Goal: Task Accomplishment & Management: Use online tool/utility

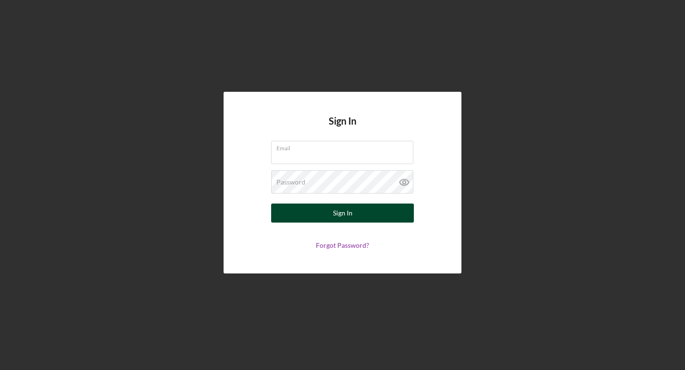
type input "[EMAIL_ADDRESS][DOMAIN_NAME]"
click at [338, 214] on div "Sign In" at bounding box center [343, 213] width 20 height 19
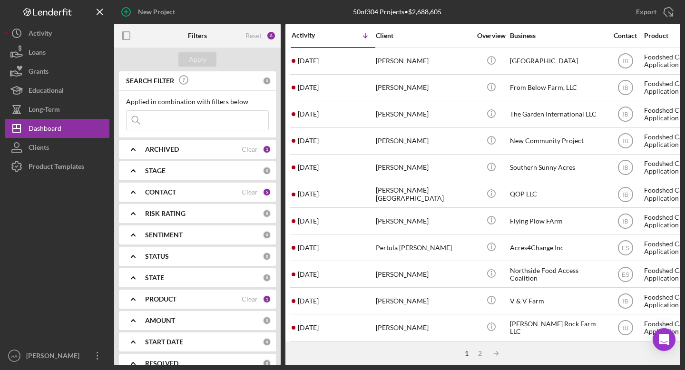
click at [212, 156] on div "ARCHIVED Clear 1" at bounding box center [208, 149] width 126 height 19
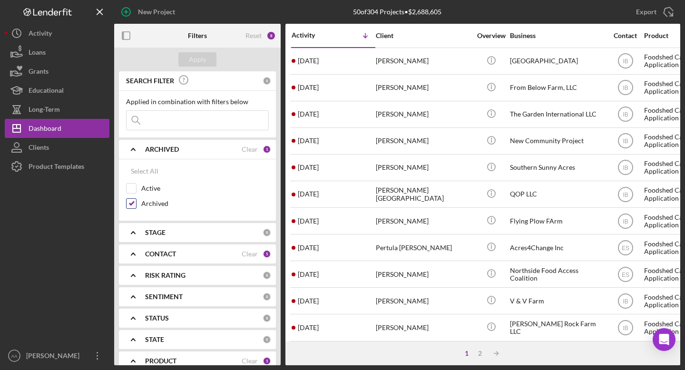
click at [131, 205] on input "Archived" at bounding box center [132, 204] width 10 height 10
checkbox input "false"
click at [131, 190] on input "Active" at bounding box center [132, 189] width 10 height 10
checkbox input "true"
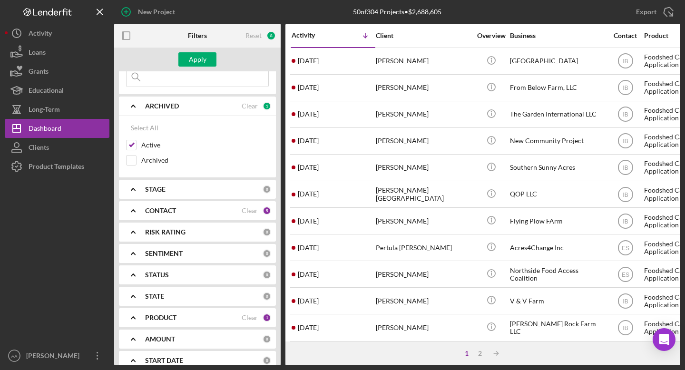
scroll to position [108, 0]
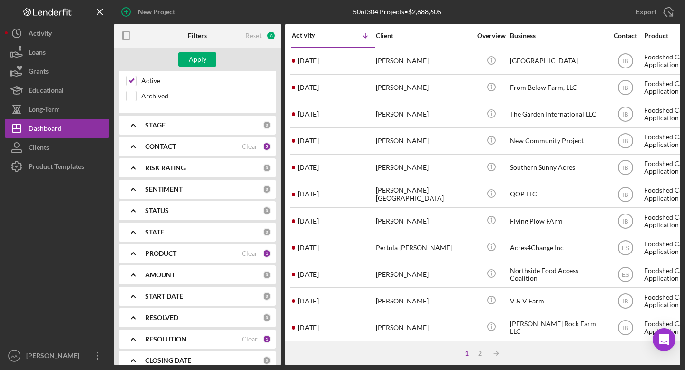
click at [178, 258] on div "PRODUCT Clear 1" at bounding box center [208, 253] width 126 height 19
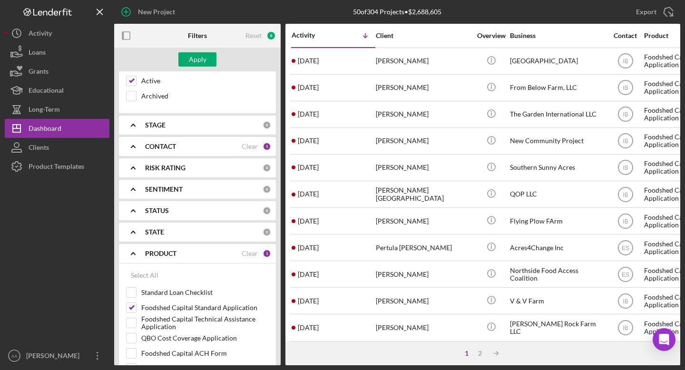
click at [178, 258] on div "PRODUCT Clear 1" at bounding box center [208, 253] width 126 height 19
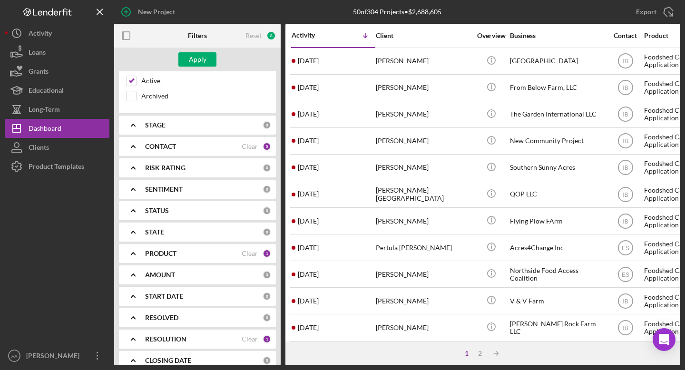
click at [180, 342] on b "RESOLUTION" at bounding box center [165, 339] width 41 height 8
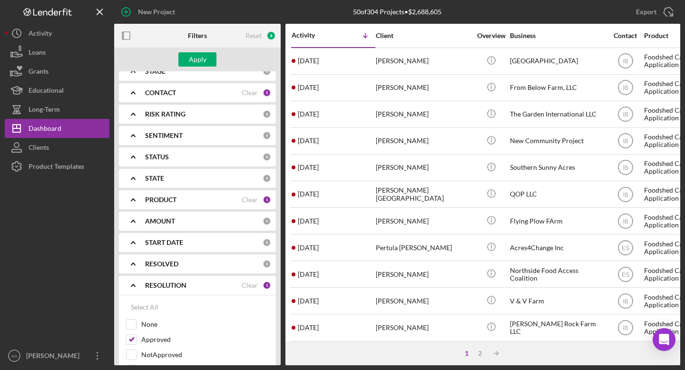
scroll to position [219, 0]
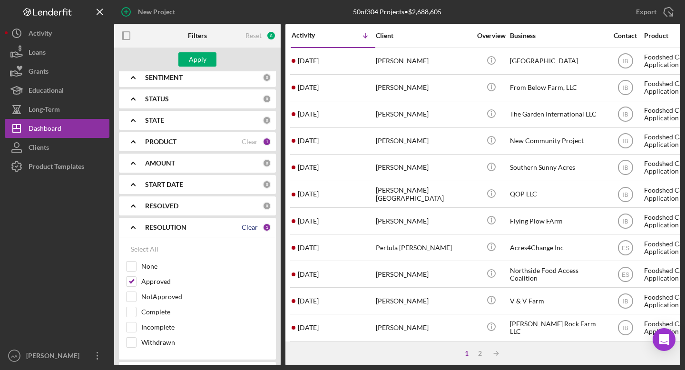
click at [245, 227] on div "Clear" at bounding box center [250, 228] width 16 height 8
checkbox input "false"
click at [201, 58] on div "Apply" at bounding box center [198, 59] width 18 height 14
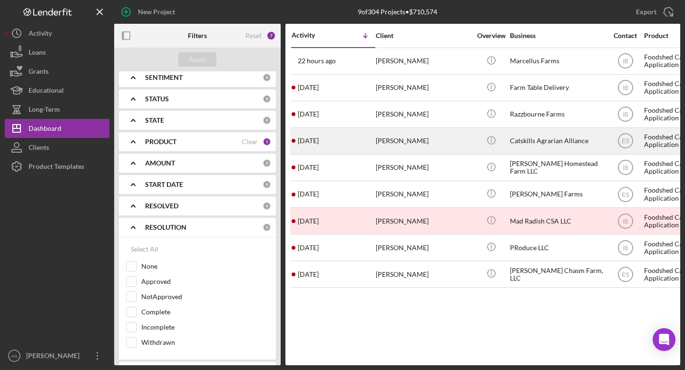
click at [547, 134] on div "Catskills Agrarian Alliance" at bounding box center [557, 140] width 95 height 25
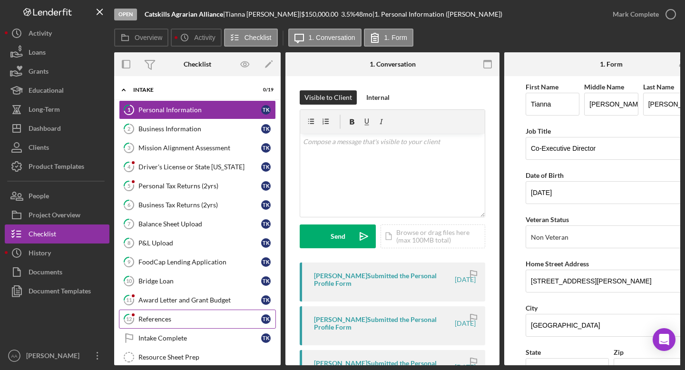
click at [153, 315] on div "References" at bounding box center [199, 319] width 123 height 8
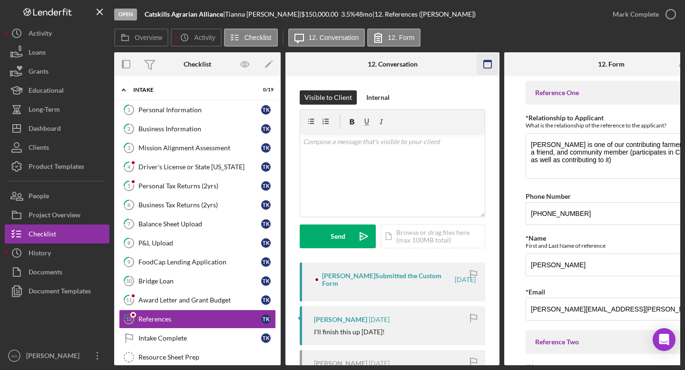
click at [490, 60] on rect "button" at bounding box center [488, 61] width 8 height 2
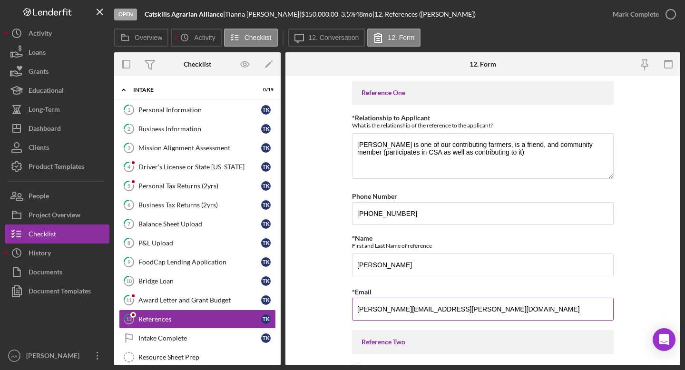
click at [405, 307] on input "[PERSON_NAME][EMAIL_ADDRESS][PERSON_NAME][DOMAIN_NAME]" at bounding box center [483, 309] width 262 height 23
click at [223, 15] on b "Catskills Agrarian Alliance" at bounding box center [184, 14] width 78 height 8
drag, startPoint x: 223, startPoint y: 15, endPoint x: 154, endPoint y: 14, distance: 68.5
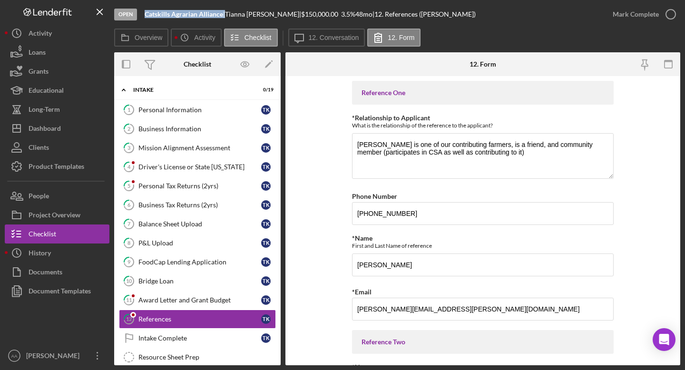
click at [154, 14] on b "Catskills Agrarian Alliance" at bounding box center [184, 14] width 78 height 8
drag, startPoint x: 277, startPoint y: 16, endPoint x: 231, endPoint y: 14, distance: 46.6
click at [231, 14] on div "[PERSON_NAME] |" at bounding box center [263, 14] width 76 height 8
copy div "[PERSON_NAME]"
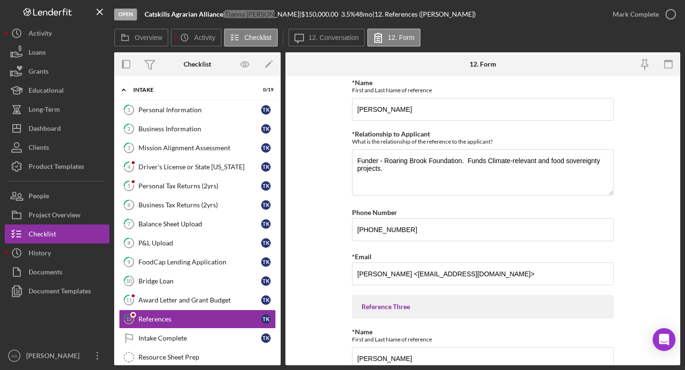
scroll to position [291, 0]
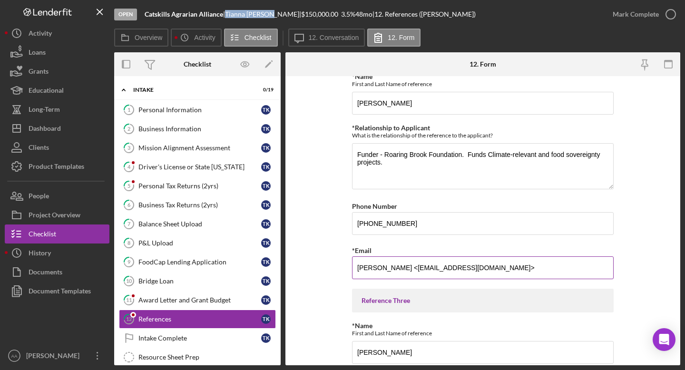
click at [385, 266] on input "[PERSON_NAME] <[EMAIL_ADDRESS][DOMAIN_NAME]>" at bounding box center [483, 267] width 262 height 23
click at [415, 268] on input "[PERSON_NAME] <[EMAIL_ADDRESS][DOMAIN_NAME]>" at bounding box center [483, 267] width 262 height 23
drag, startPoint x: 415, startPoint y: 268, endPoint x: 499, endPoint y: 264, distance: 84.8
click at [499, 264] on input "[PERSON_NAME] <[EMAIL_ADDRESS][DOMAIN_NAME]>" at bounding box center [483, 267] width 262 height 23
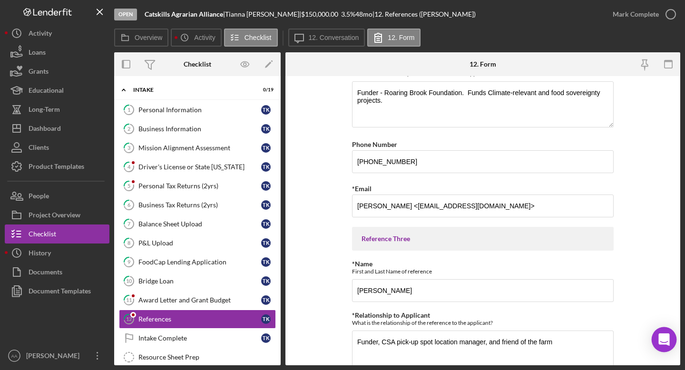
scroll to position [488, 0]
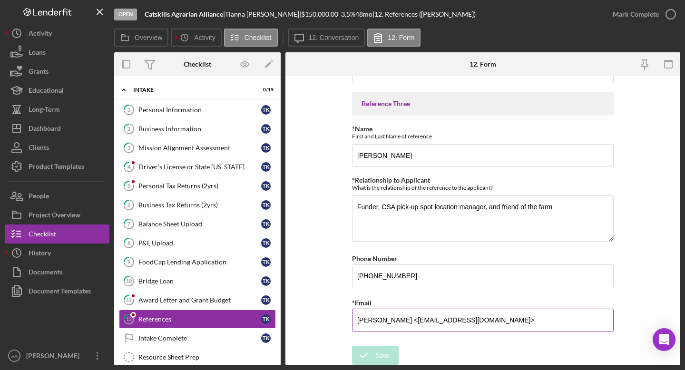
drag, startPoint x: 497, startPoint y: 320, endPoint x: 401, endPoint y: 322, distance: 96.1
click at [401, 322] on input "[PERSON_NAME] <[EMAIL_ADDRESS][DOMAIN_NAME]>" at bounding box center [483, 320] width 262 height 23
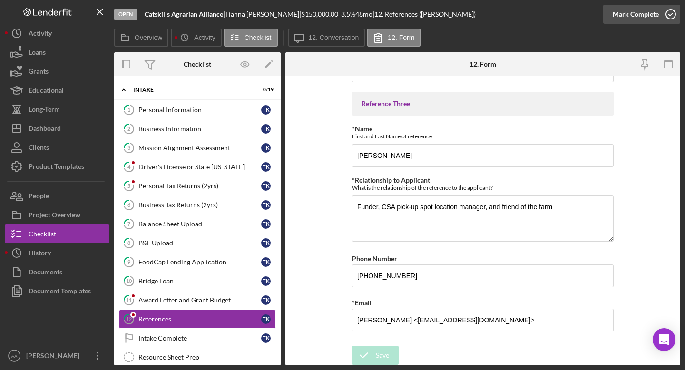
click at [667, 14] on icon "button" at bounding box center [671, 14] width 24 height 24
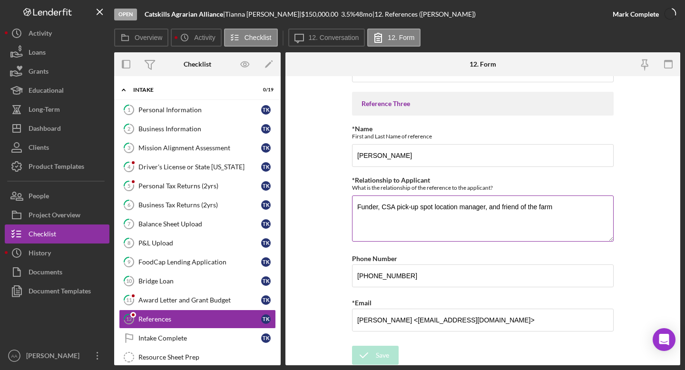
scroll to position [526, 0]
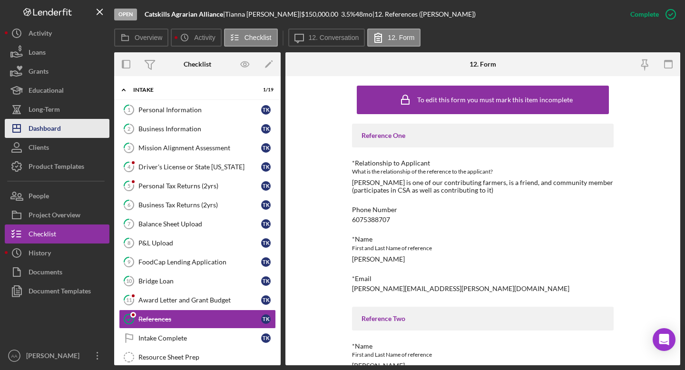
click at [66, 126] on button "Icon/Dashboard Dashboard" at bounding box center [57, 128] width 105 height 19
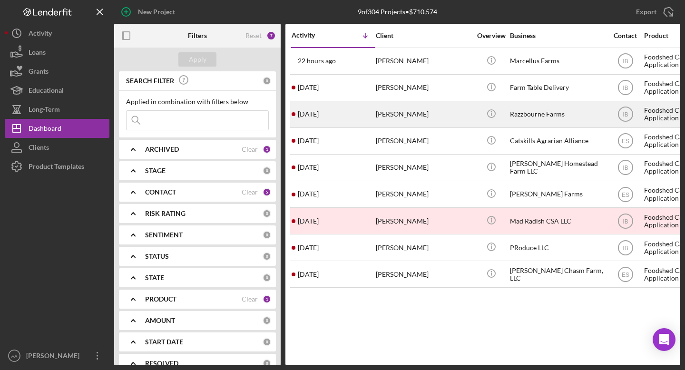
click at [379, 107] on div "[PERSON_NAME]" at bounding box center [423, 114] width 95 height 25
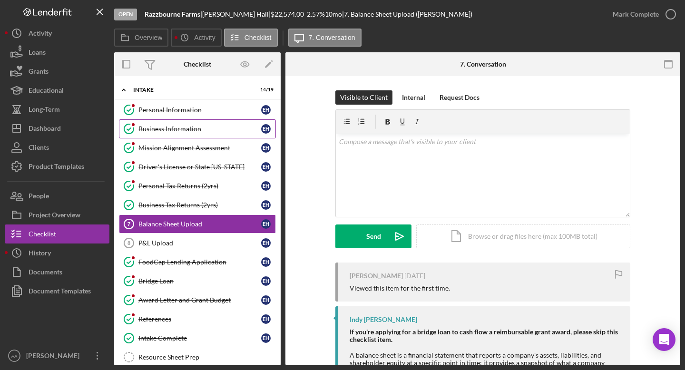
click at [204, 129] on div "Business Information" at bounding box center [199, 129] width 123 height 8
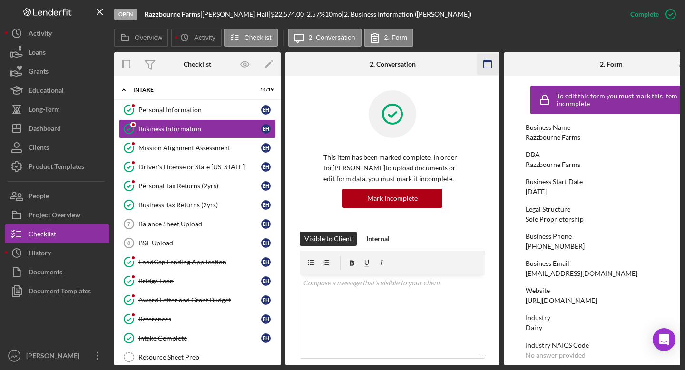
click at [492, 65] on icon "button" at bounding box center [487, 64] width 21 height 21
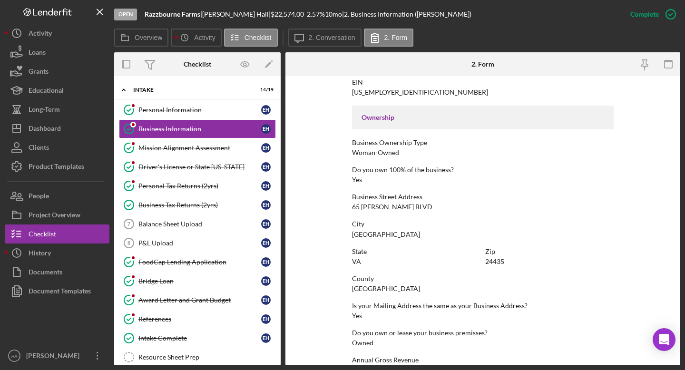
scroll to position [293, 0]
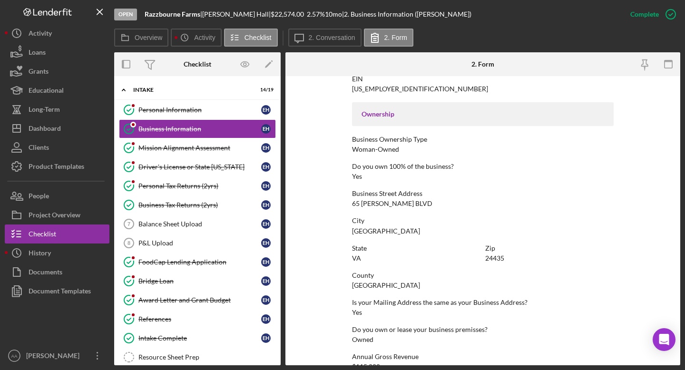
click at [367, 205] on div "65 [PERSON_NAME] BLVD" at bounding box center [392, 204] width 80 height 8
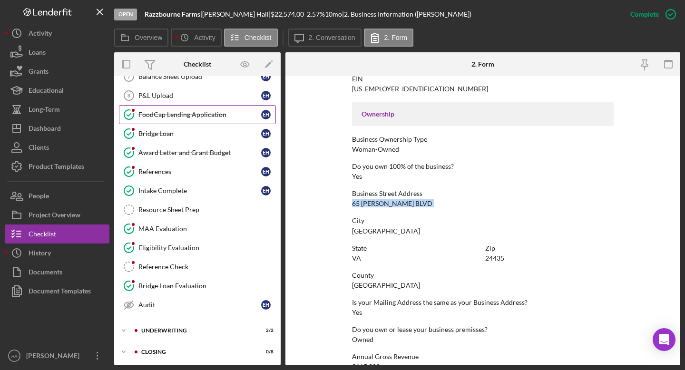
scroll to position [149, 0]
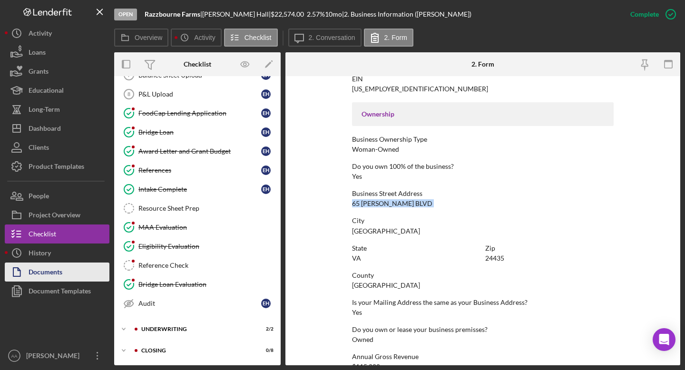
click at [43, 271] on div "Documents" at bounding box center [46, 273] width 34 height 21
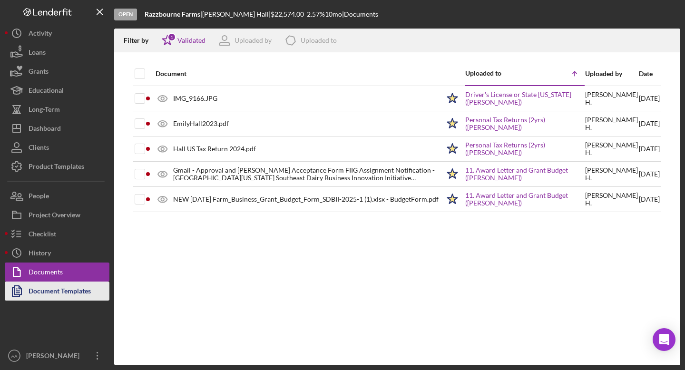
click at [38, 299] on div "Document Templates" at bounding box center [60, 292] width 62 height 21
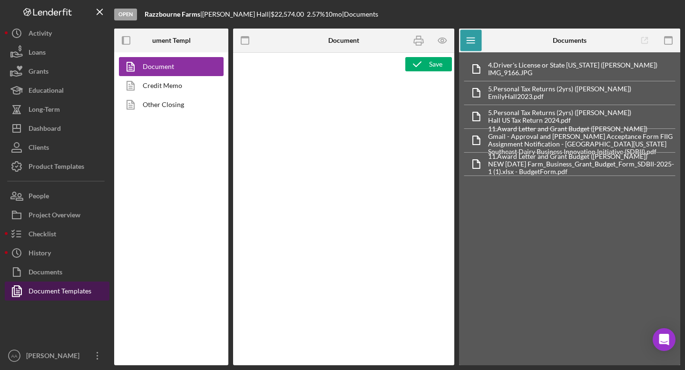
type textarea "<h1 style="text-align: left;">Resource Sheet</h1> <p class="p1">This resource s…"
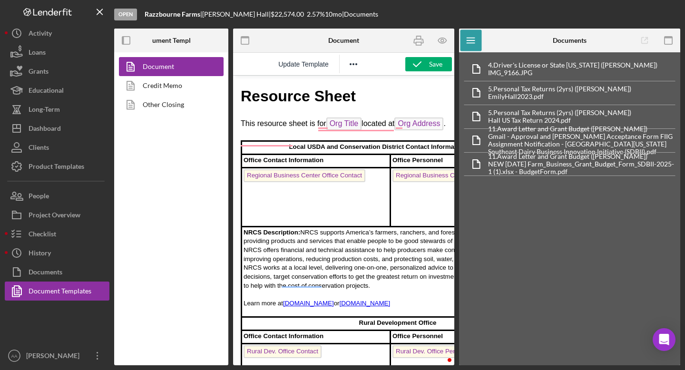
click at [683, 44] on div "Open Razzbourne Farms | [PERSON_NAME] | $22,574.00 2.57 % 10 mo | Documents Doc…" at bounding box center [342, 185] width 685 height 370
click at [669, 44] on icon "button" at bounding box center [668, 40] width 21 height 21
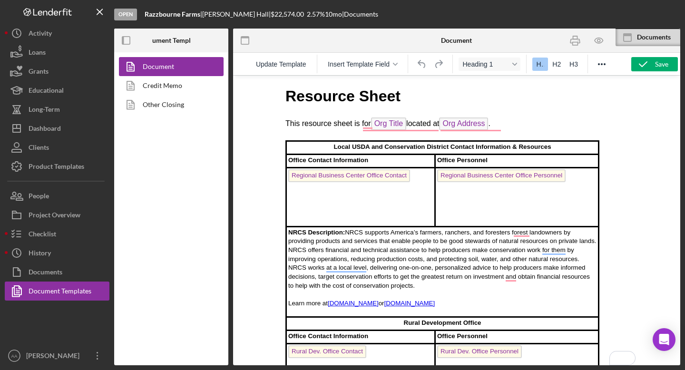
click at [271, 73] on div "Update Template Insert Template Field Heading 1 H1 H2 H3" at bounding box center [456, 64] width 447 height 22
click at [273, 64] on span "Update Template" at bounding box center [281, 64] width 50 height 8
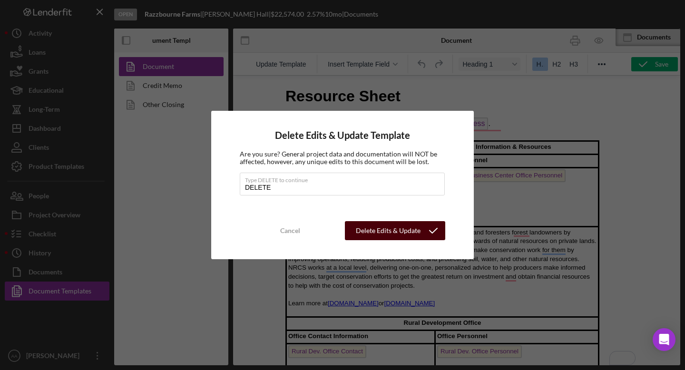
type input "DELETE"
click at [410, 235] on div "Delete Edits & Update Template" at bounding box center [387, 230] width 67 height 19
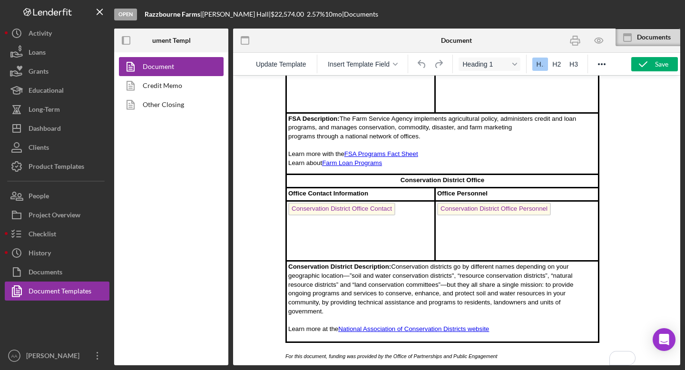
scroll to position [436, 0]
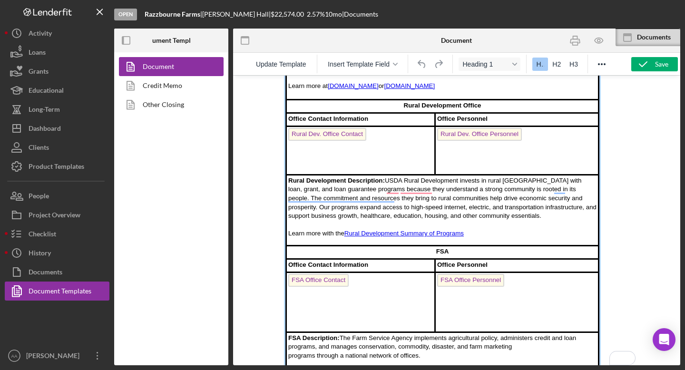
click at [376, 136] on td "Rural Dev. Office Contact ﻿" at bounding box center [360, 151] width 149 height 48
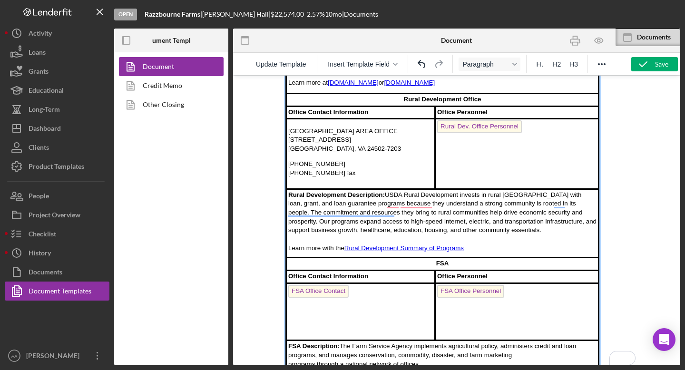
click at [528, 126] on td "Rural Dev. Office Personnel" at bounding box center [517, 154] width 164 height 70
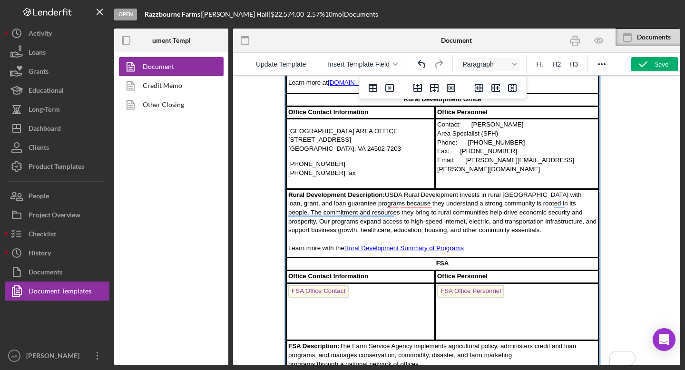
click at [440, 131] on td "Contact: [PERSON_NAME] Area Specialist (SFH) Phone: [PHONE_NUMBER] Fax: [PHONE_…" at bounding box center [517, 154] width 164 height 70
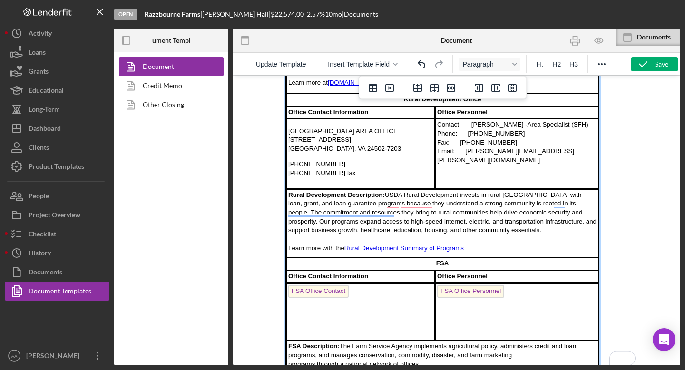
click at [475, 124] on td "Contact: [PERSON_NAME] - Area Specialist (SFH) Phone: [PHONE_NUMBER] Fax: [PHON…" at bounding box center [517, 154] width 164 height 70
click at [472, 122] on td "Contact: [PERSON_NAME] - Area Specialist (SFH) Phone: [PHONE_NUMBER] Fax: [PHON…" at bounding box center [517, 154] width 164 height 70
click at [469, 135] on td "Contact: [PERSON_NAME] - Area Specialist (SFH) Phone: [PHONE_NUMBER] Fax: [PHON…" at bounding box center [517, 154] width 164 height 70
click at [459, 144] on td "Contact: [PERSON_NAME] - Area Specialist (SFH) Phone: [PHONE_NUMBER] Fax: [PHON…" at bounding box center [517, 154] width 164 height 70
click at [469, 153] on td "Contact: [PERSON_NAME] - Area Specialist (SFH) Phone: [PHONE_NUMBER] Fax: [PHON…" at bounding box center [517, 154] width 164 height 70
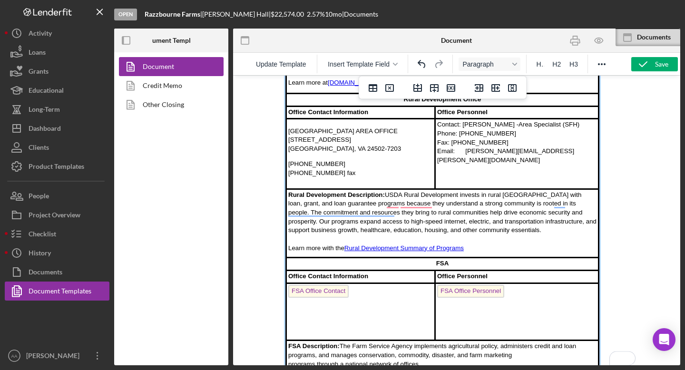
click at [466, 152] on td "Contact: [PERSON_NAME] - Area Specialist (SFH) Phone: [PHONE_NUMBER] Fax: [PHON…" at bounding box center [517, 154] width 164 height 70
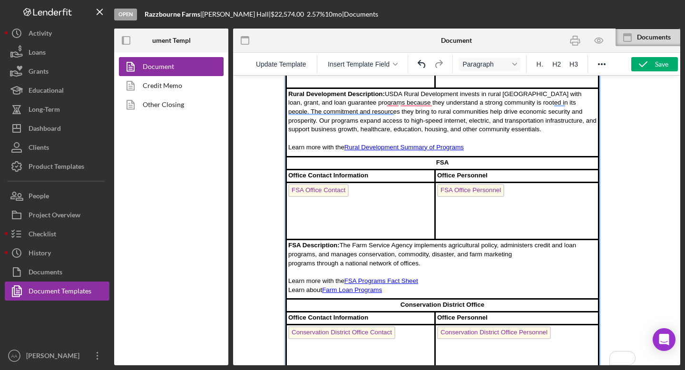
scroll to position [319, 0]
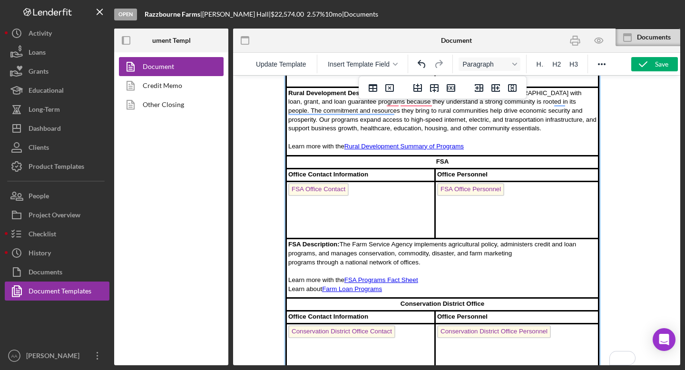
click at [366, 188] on td "FSA Office Contact" at bounding box center [360, 210] width 149 height 58
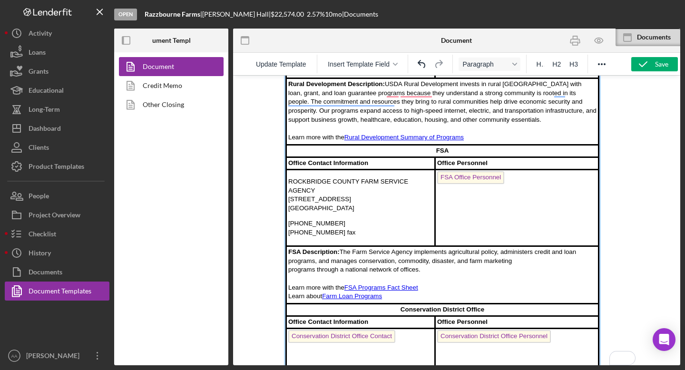
click at [519, 175] on td "FSA Office Personnel" at bounding box center [517, 207] width 164 height 77
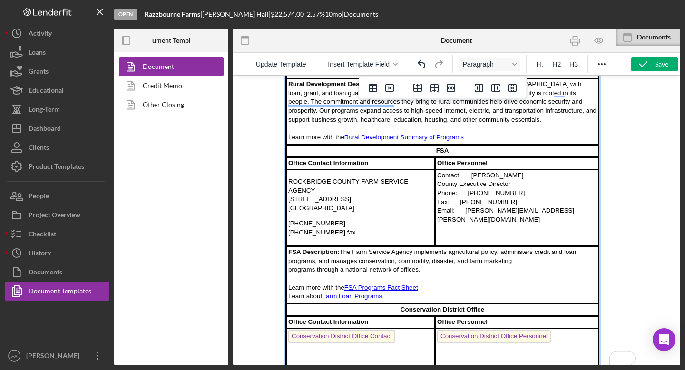
click at [438, 185] on td "Contact: [PERSON_NAME] County Executive Director Phone: [PHONE_NUMBER] Fax: [PH…" at bounding box center [517, 207] width 164 height 77
click at [471, 175] on td "Contact: [PERSON_NAME] - County Executive Director Phone: [PHONE_NUMBER] Fax: […" at bounding box center [517, 207] width 164 height 77
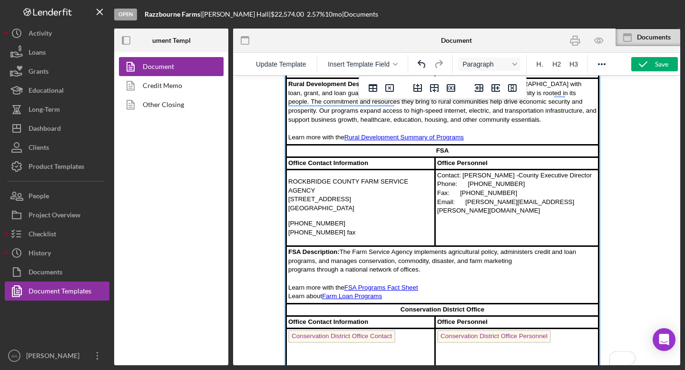
click at [465, 183] on td "Contact: [PERSON_NAME] - County Executive Director Phone: [PHONE_NUMBER] Fax: […" at bounding box center [517, 207] width 164 height 77
click at [459, 195] on td "Contact: [PERSON_NAME] - County Executive Director Phone: [PHONE_NUMBER] Fax: […" at bounding box center [517, 207] width 164 height 77
click at [466, 205] on td "Contact: [PERSON_NAME] - County Executive Director Phone: [PHONE_NUMBER] Fax: […" at bounding box center [517, 207] width 164 height 77
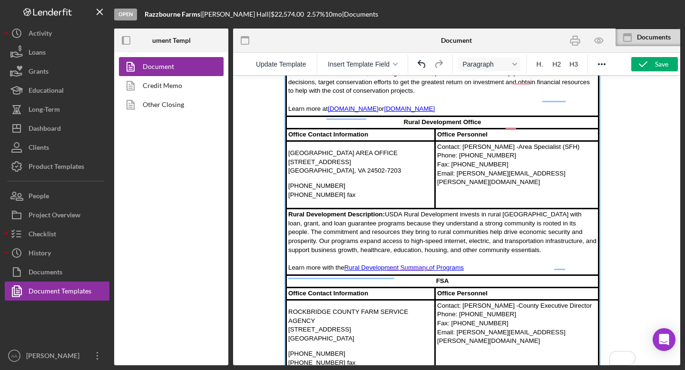
scroll to position [147, 0]
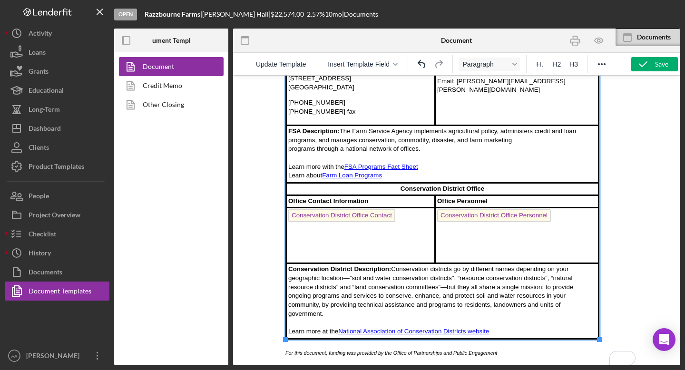
click at [402, 217] on td "Conservation District Office Contact ﻿" at bounding box center [360, 235] width 149 height 56
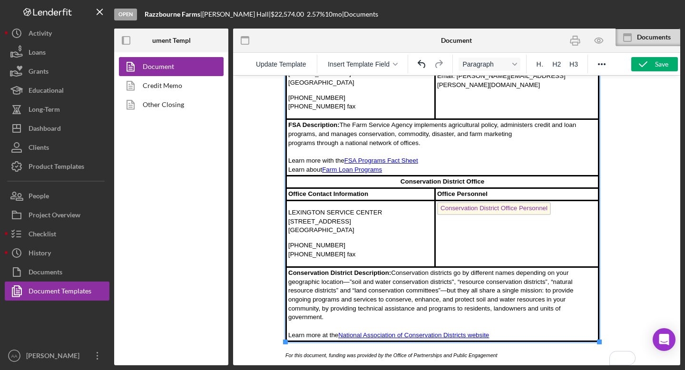
click at [554, 211] on td "Conservation District Office Personnel ﻿" at bounding box center [517, 233] width 164 height 67
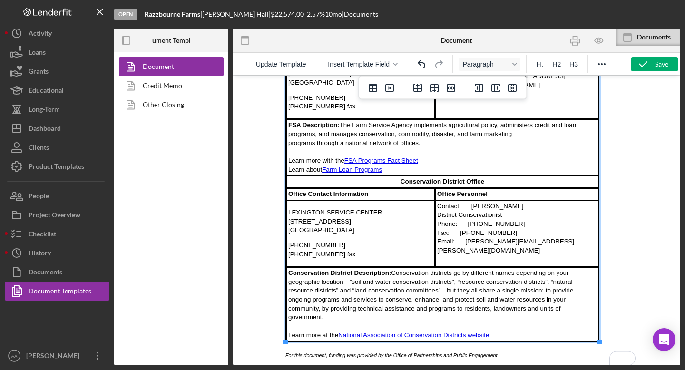
click at [437, 216] on td "Contact: [PERSON_NAME] District Conservationist Phone: [PHONE_NUMBER] Fax: [PHO…" at bounding box center [517, 233] width 164 height 67
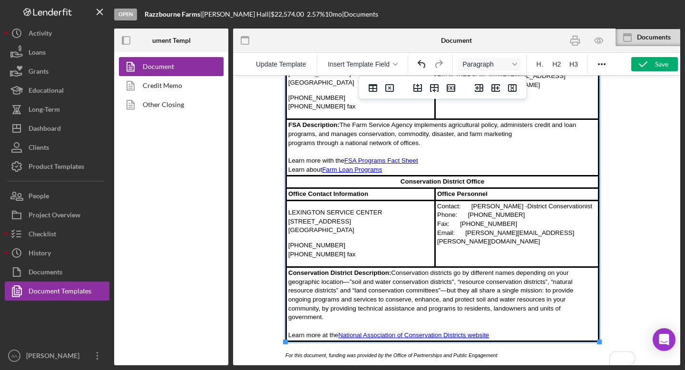
click at [471, 207] on td "Contact: [PERSON_NAME] - District Conservationist Phone: [PHONE_NUMBER] Fax: [P…" at bounding box center [517, 233] width 164 height 67
click at [468, 213] on td "Contact: [PERSON_NAME] - District Conservationist Phone: [PHONE_NUMBER] Fax: [P…" at bounding box center [517, 233] width 164 height 67
click at [460, 222] on td "Contact: [PERSON_NAME] - District Conservationist Phone: [PHONE_NUMBER] Fax: [P…" at bounding box center [517, 233] width 164 height 67
click at [468, 235] on td "Contact: [PERSON_NAME] - District Conservationist Phone: [PHONE_NUMBER] Fax: [P…" at bounding box center [517, 233] width 164 height 67
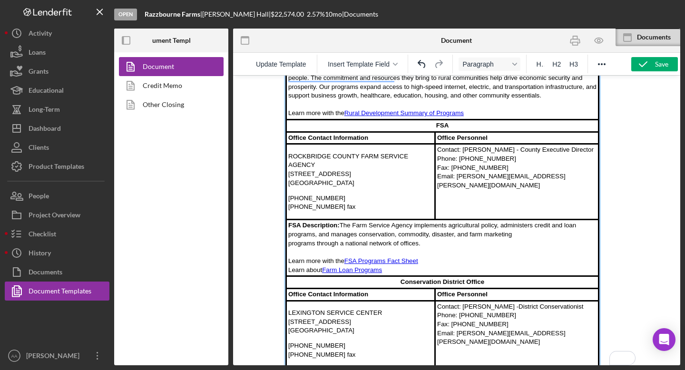
scroll to position [382, 0]
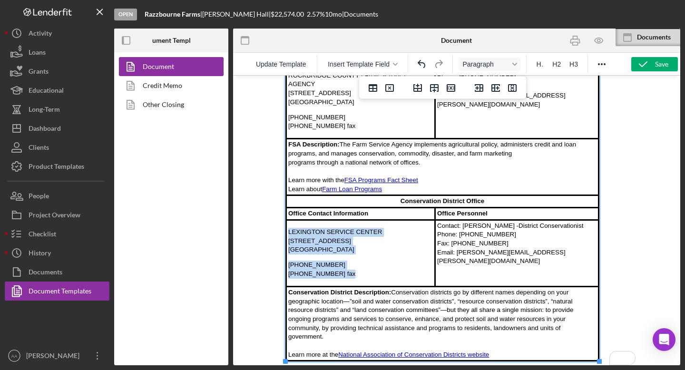
drag, startPoint x: 347, startPoint y: 277, endPoint x: 288, endPoint y: 233, distance: 73.6
click at [288, 233] on td "[GEOGRAPHIC_DATA] [STREET_ADDRESS] (540) 463-7124 [PHONE_NUMBER] fax" at bounding box center [360, 253] width 149 height 67
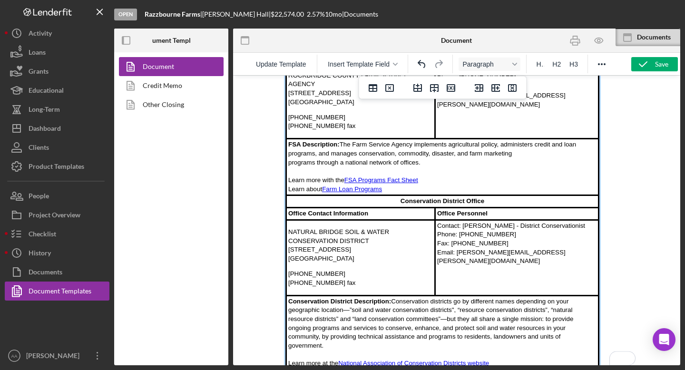
click at [370, 243] on p "NATURAL BRIDGE SOIL & WATER CONSERVATION DISTRICT [STREET_ADDRESS]" at bounding box center [360, 246] width 145 height 36
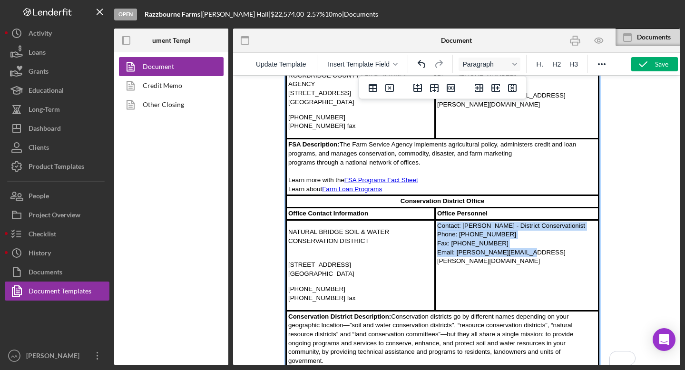
drag, startPoint x: 529, startPoint y: 254, endPoint x: 437, endPoint y: 230, distance: 95.1
click at [437, 230] on td "Contact: [PERSON_NAME] - District Conservationist Phone: [PHONE_NUMBER] Fax: [P…" at bounding box center [517, 265] width 164 height 91
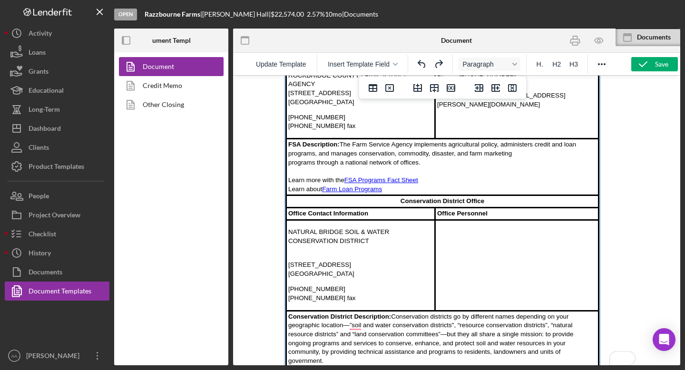
click at [450, 230] on td "To enrich screen reader interactions, please activate Accessibility in Grammarl…" at bounding box center [517, 265] width 164 height 91
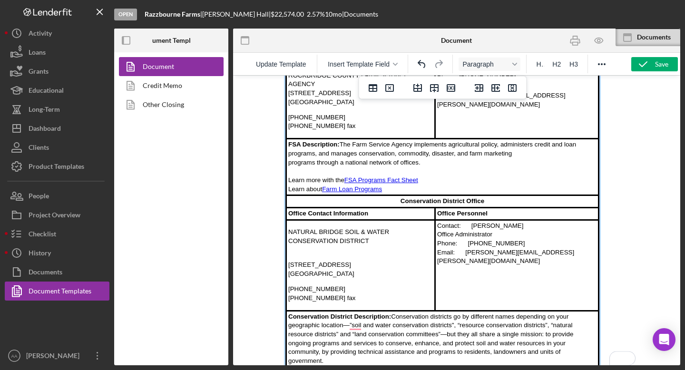
click at [437, 225] on td "Contact: [PERSON_NAME] Office Administrator Phone: [PHONE_NUMBER] Email: [PERSO…" at bounding box center [517, 265] width 164 height 91
click at [473, 233] on p "Contact: [PERSON_NAME] Office Administrator Phone: [PHONE_NUMBER] Email: [PERSO…" at bounding box center [516, 250] width 159 height 44
click at [472, 232] on p "Contact: [PERSON_NAME] Office Administrator Phone: [PHONE_NUMBER] Email: [PERSO…" at bounding box center [516, 250] width 159 height 44
click at [437, 239] on p "Contact: [PERSON_NAME] Office Administrator Phone: [PHONE_NUMBER] Email: [PERSO…" at bounding box center [516, 250] width 159 height 44
click at [467, 240] on p "Contact: [PERSON_NAME] - Office Administrator Phone: [PHONE_NUMBER] Email: [PER…" at bounding box center [516, 246] width 159 height 36
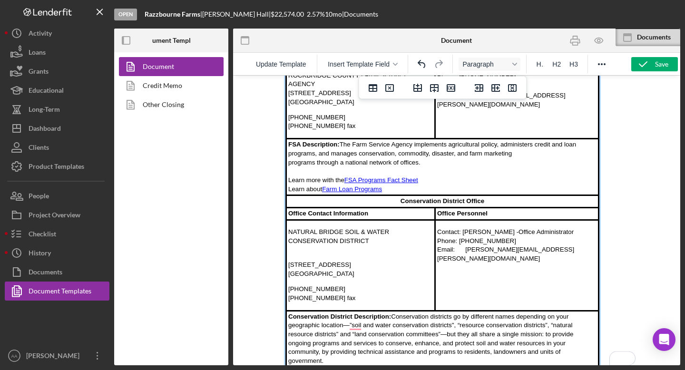
click at [464, 250] on p "Contact: [PERSON_NAME] - Office Administrator Phone: [PHONE_NUMBER] Email: [PER…" at bounding box center [516, 246] width 159 height 36
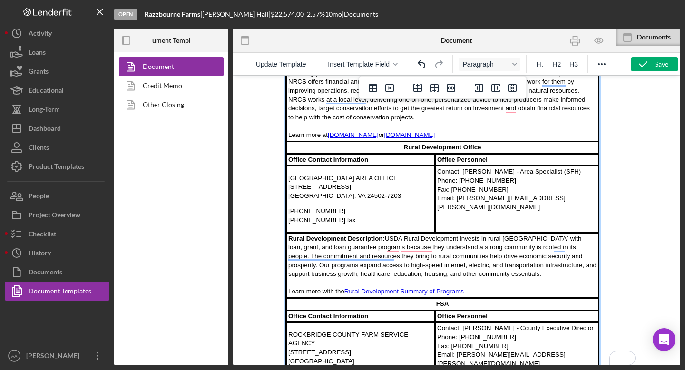
scroll to position [152, 0]
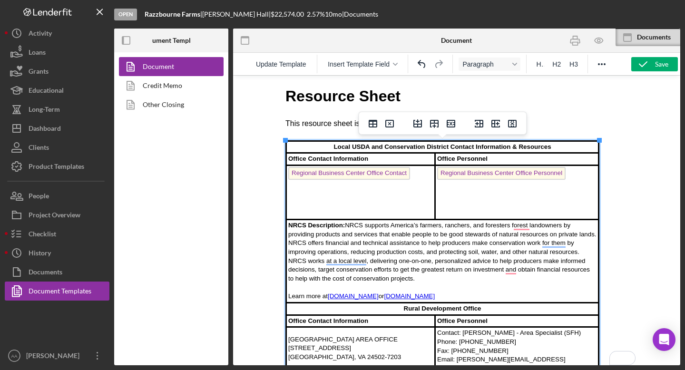
click at [410, 178] on td "Regional Business Center Office Contact" at bounding box center [360, 192] width 149 height 54
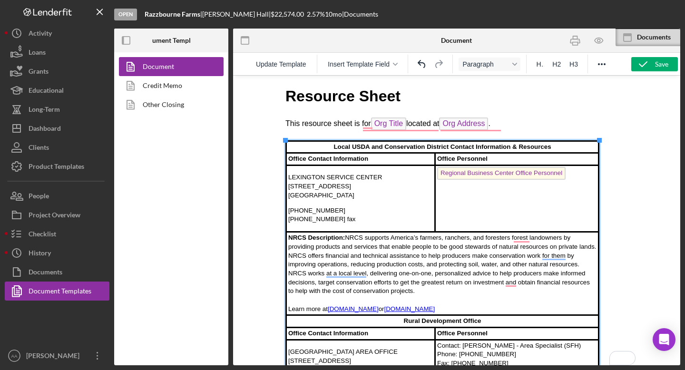
click at [572, 172] on td "Regional Business Center Office Personnel ﻿" at bounding box center [517, 198] width 164 height 67
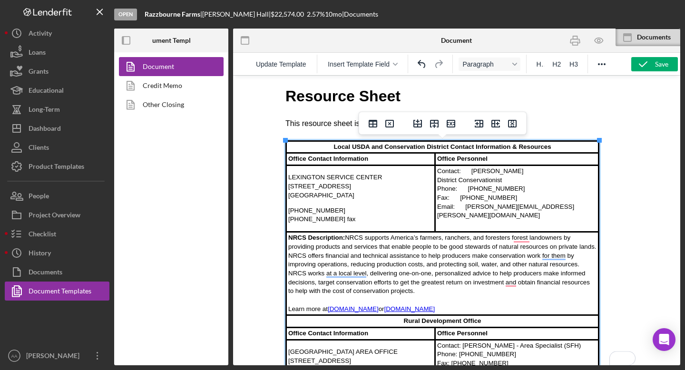
click at [439, 180] on td "Contact: [PERSON_NAME] District Conservationist Phone: [PHONE_NUMBER] Fax: [PHO…" at bounding box center [517, 198] width 164 height 67
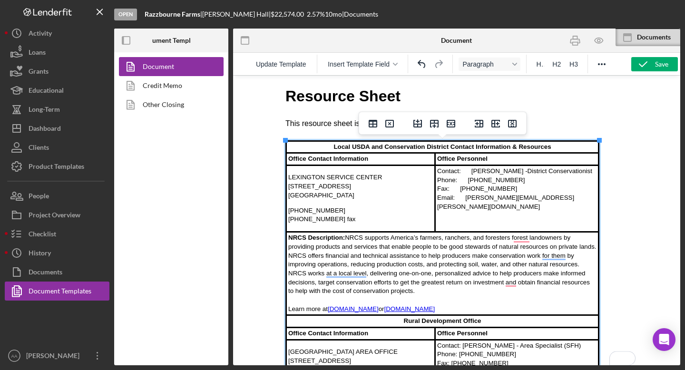
click at [472, 170] on td "Contact: [PERSON_NAME] - District Conservationist Phone: [PHONE_NUMBER] Fax: [P…" at bounding box center [517, 198] width 164 height 67
click at [469, 178] on td "Contact: [PERSON_NAME] - District Conservationist Phone: [PHONE_NUMBER] Fax: [P…" at bounding box center [517, 198] width 164 height 67
click at [459, 188] on td "Contact: [PERSON_NAME] - District Conservationist Phone: [PHONE_NUMBER] Fax: [P…" at bounding box center [517, 198] width 164 height 67
click at [467, 198] on td "Contact: [PERSON_NAME] - District Conservationist Phone: [PHONE_NUMBER] Fax: [P…" at bounding box center [517, 198] width 164 height 67
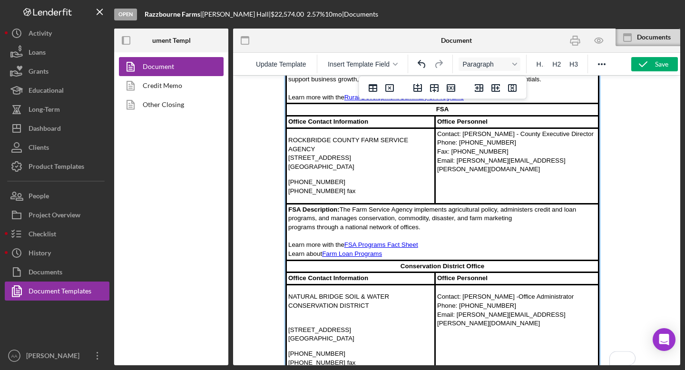
scroll to position [479, 0]
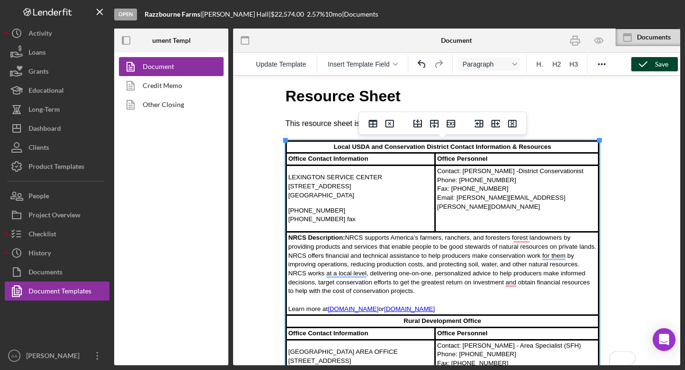
click at [653, 59] on icon "button" at bounding box center [643, 64] width 24 height 24
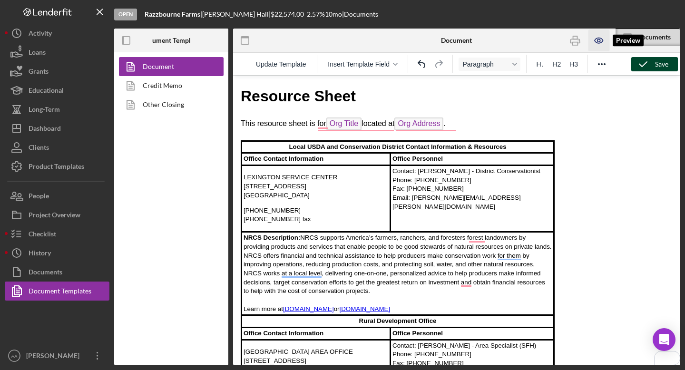
click at [599, 38] on icon "button" at bounding box center [599, 40] width 8 height 5
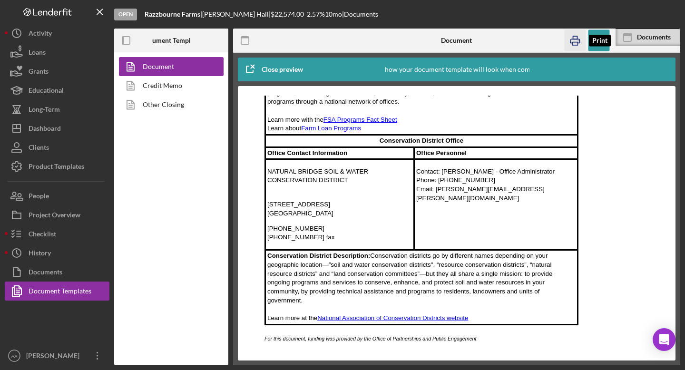
click at [577, 42] on icon "button" at bounding box center [574, 40] width 21 height 21
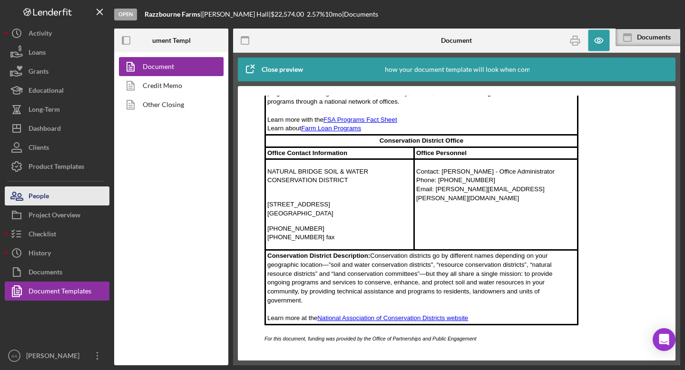
click at [43, 199] on div "People" at bounding box center [39, 196] width 20 height 21
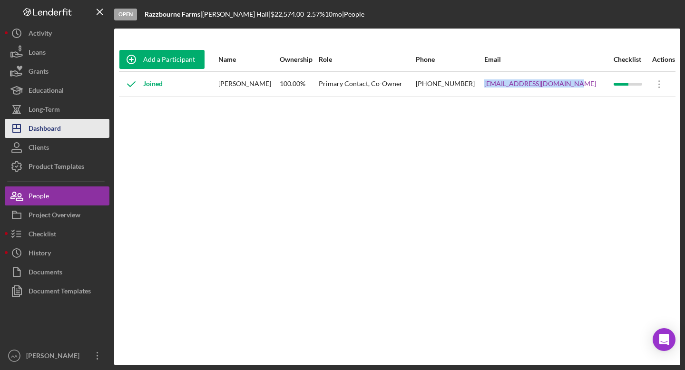
click at [53, 132] on div "Dashboard" at bounding box center [45, 129] width 32 height 21
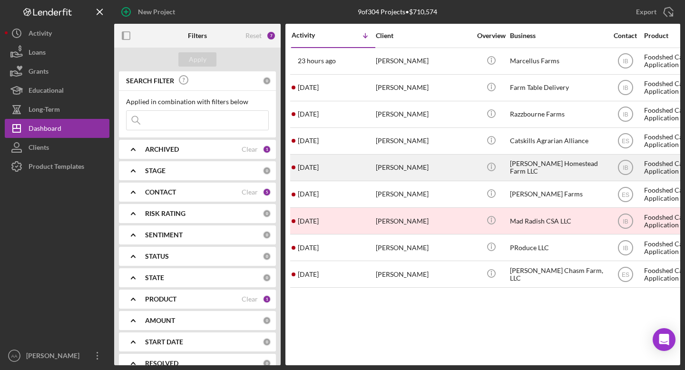
click at [469, 168] on div "[PERSON_NAME]" at bounding box center [423, 167] width 95 height 25
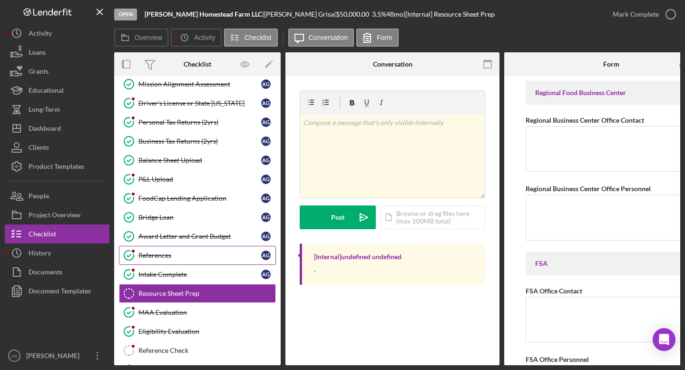
scroll to position [3, 0]
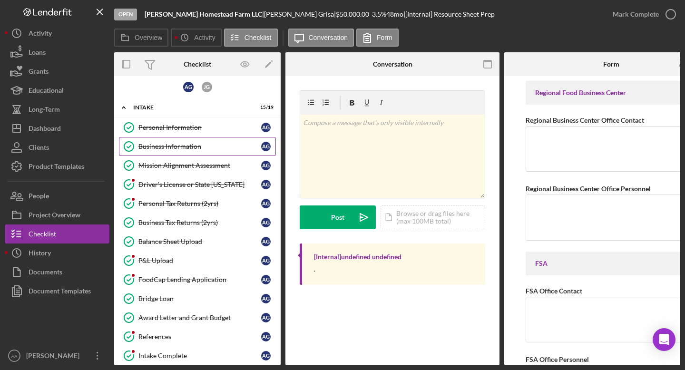
click at [186, 152] on link "Business Information Business Information A G" at bounding box center [197, 146] width 157 height 19
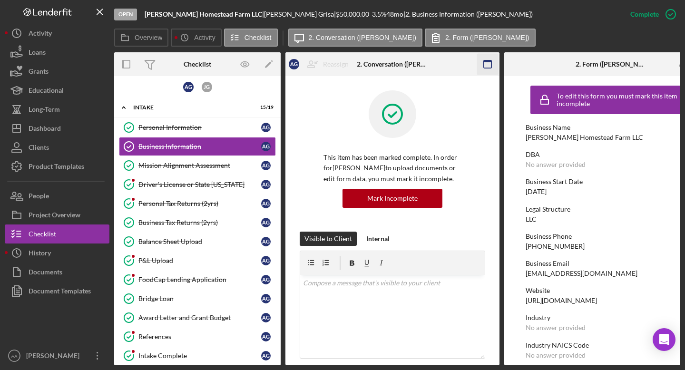
click at [487, 63] on icon "button" at bounding box center [487, 64] width 21 height 21
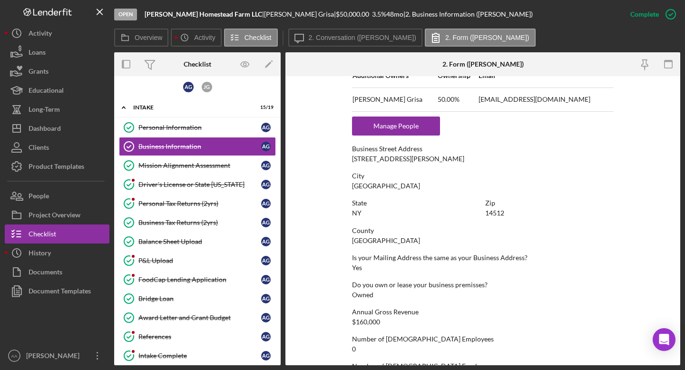
scroll to position [458, 0]
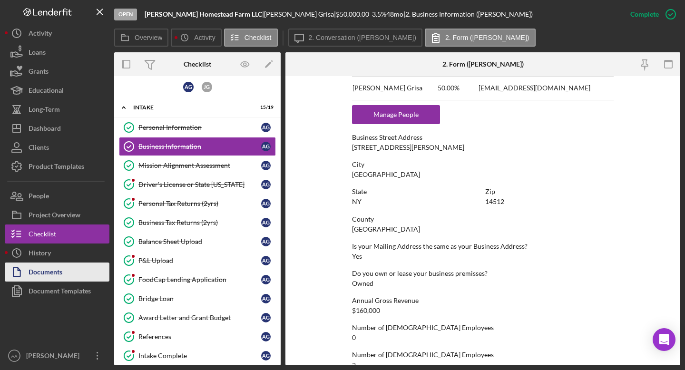
click at [55, 272] on div "Documents" at bounding box center [46, 273] width 34 height 21
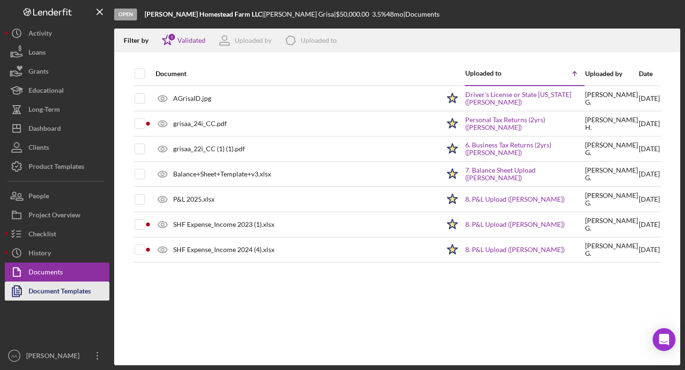
click at [54, 284] on div "Document Templates" at bounding box center [60, 292] width 62 height 21
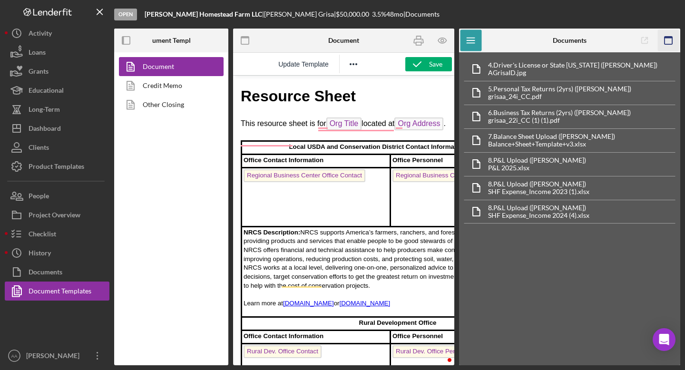
click at [665, 42] on icon "button" at bounding box center [668, 40] width 21 height 21
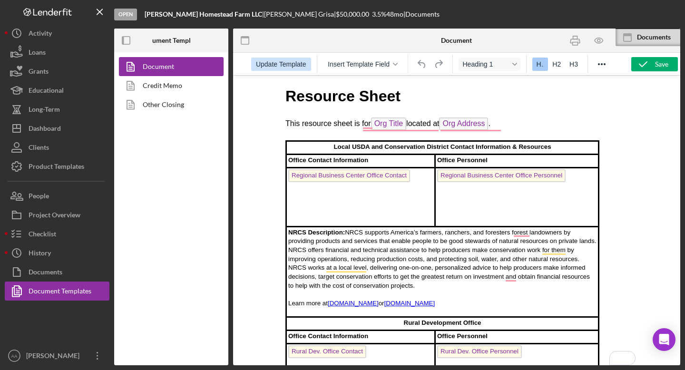
click at [280, 65] on span "Update Template" at bounding box center [281, 64] width 50 height 8
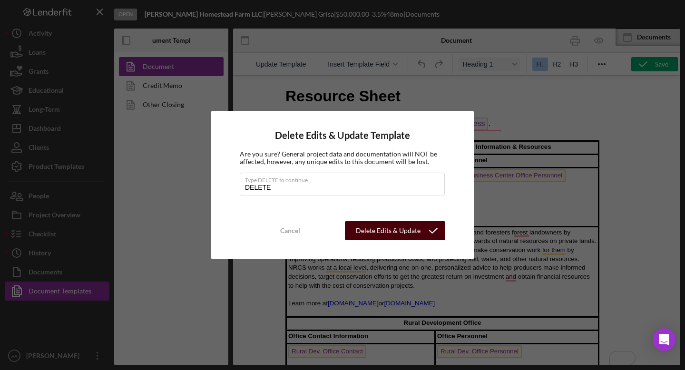
type input "DELETE"
click at [390, 236] on div "Delete Edits & Update Template" at bounding box center [387, 230] width 67 height 19
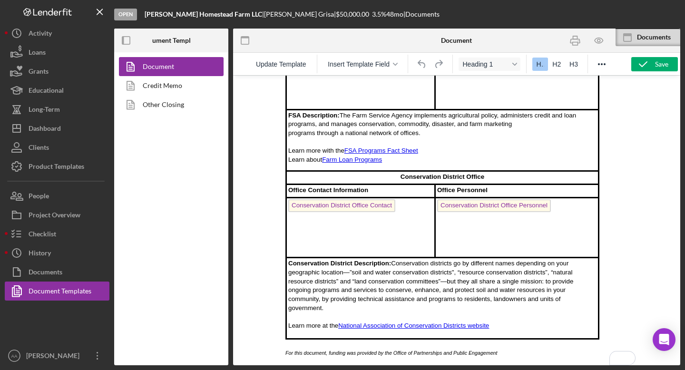
scroll to position [395, 0]
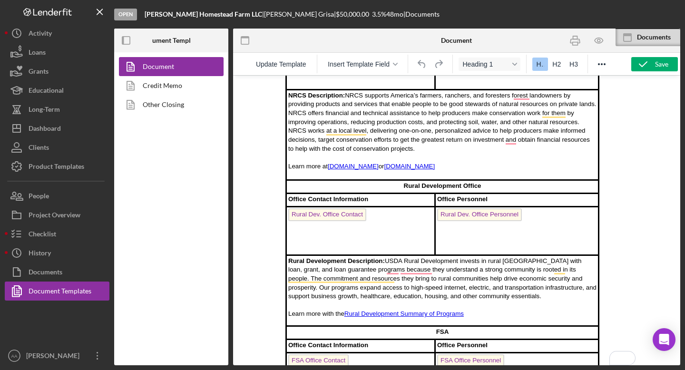
click at [390, 224] on td "Rural Dev. Office Contact" at bounding box center [360, 231] width 149 height 48
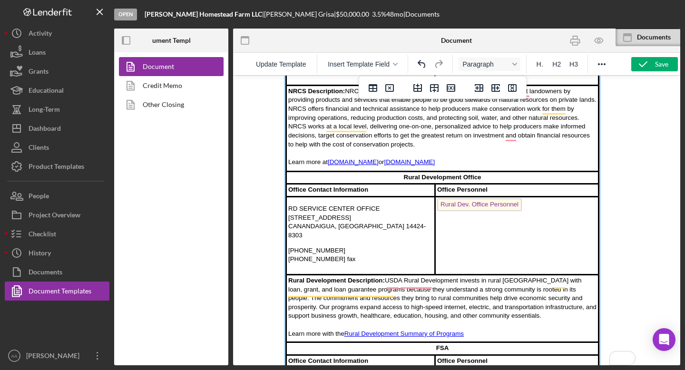
click at [541, 215] on td "Rural Dev. Office Personnel ﻿" at bounding box center [517, 235] width 164 height 78
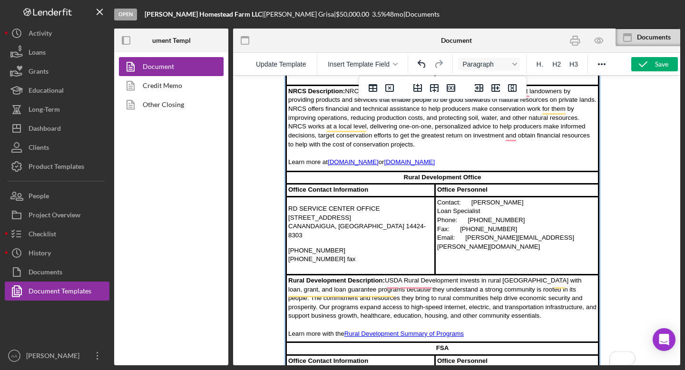
click at [470, 207] on td "Contact: [PERSON_NAME] Loan Specialist Phone: [PHONE_NUMBER] Fax: [PHONE_NUMBER…" at bounding box center [517, 235] width 164 height 78
click at [437, 213] on td "Contact: [PERSON_NAME] Loan Specialist Phone: [PHONE_NUMBER] Fax: [PHONE_NUMBER…" at bounding box center [517, 235] width 164 height 78
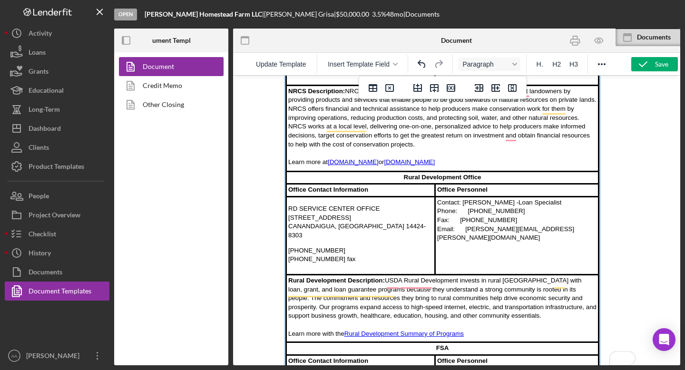
click at [469, 214] on td "Contact: [PERSON_NAME] - Loan Specialist Phone: [PHONE_NUMBER] Fax: [PHONE_NUMB…" at bounding box center [517, 235] width 164 height 78
click at [459, 225] on td "Contact: [PERSON_NAME] - Loan Specialist Phone: [PHONE_NUMBER] Fax: [PHONE_NUMB…" at bounding box center [517, 235] width 164 height 78
click at [465, 233] on td "Contact: [PERSON_NAME] - Loan Specialist Phone: [PHONE_NUMBER] Fax: [PHONE_NUMB…" at bounding box center [517, 235] width 164 height 78
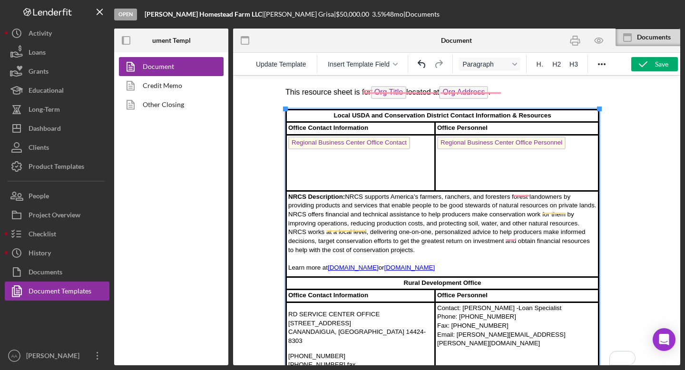
scroll to position [31, 0]
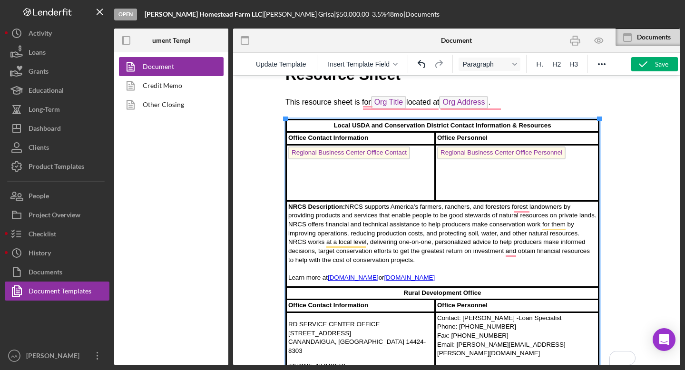
click at [417, 148] on td "Regional Business Center Office Contact ﻿" at bounding box center [360, 173] width 149 height 56
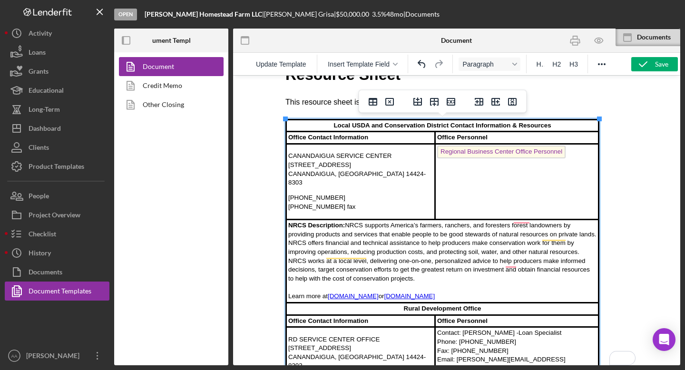
click at [575, 159] on td "Regional Business Center Office Personnel" at bounding box center [517, 182] width 164 height 76
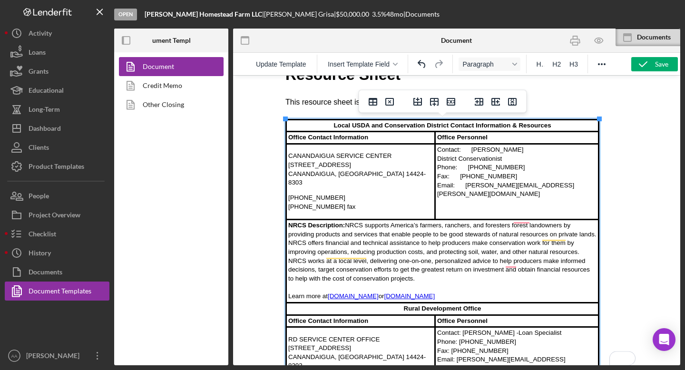
click at [438, 153] on td "Contact: [PERSON_NAME] District Conservationist Phone: [PHONE_NUMBER] Fax: [PHO…" at bounding box center [517, 182] width 164 height 76
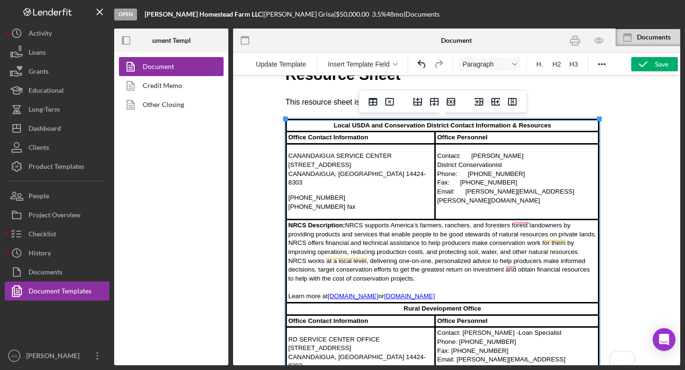
click at [469, 156] on p "Contact: [PERSON_NAME] District Conservationist Phone: [PHONE_NUMBER] Fax: [PHO…" at bounding box center [516, 178] width 159 height 53
click at [439, 163] on p "Contact: [PERSON_NAME] District Conservationist Phone: [PHONE_NUMBER] Fax: [PHO…" at bounding box center [516, 178] width 159 height 53
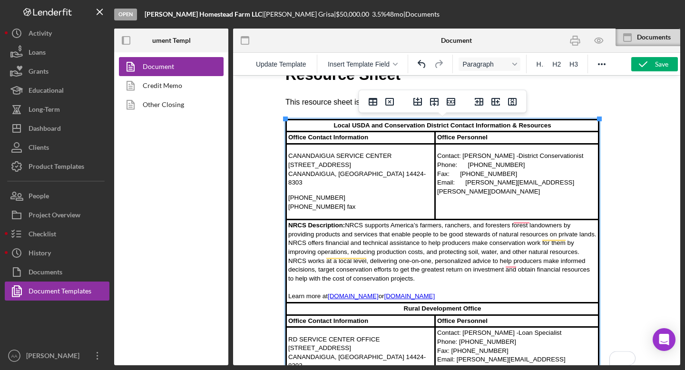
click at [467, 168] on p "Contact: [PERSON_NAME] - District Conservationist Phone: [PHONE_NUMBER] Fax: [P…" at bounding box center [516, 174] width 159 height 44
click at [461, 172] on p "Contact: [PERSON_NAME] - District Conservationist Phone: [PHONE_NUMBER] Fax: [P…" at bounding box center [516, 174] width 159 height 44
click at [464, 184] on p "Contact: [PERSON_NAME] - District Conservationist Phone: [PHONE_NUMBER] Fax: [P…" at bounding box center [516, 174] width 159 height 44
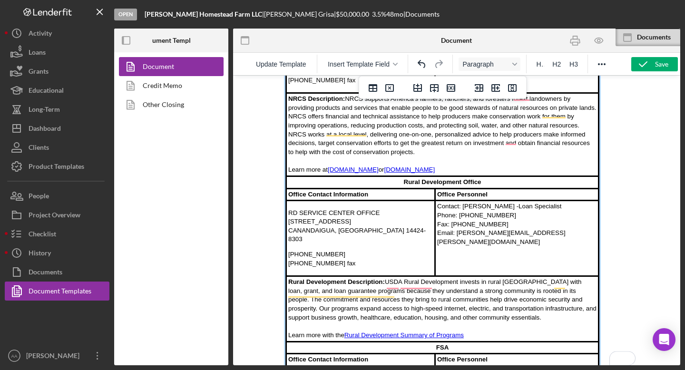
scroll to position [156, 0]
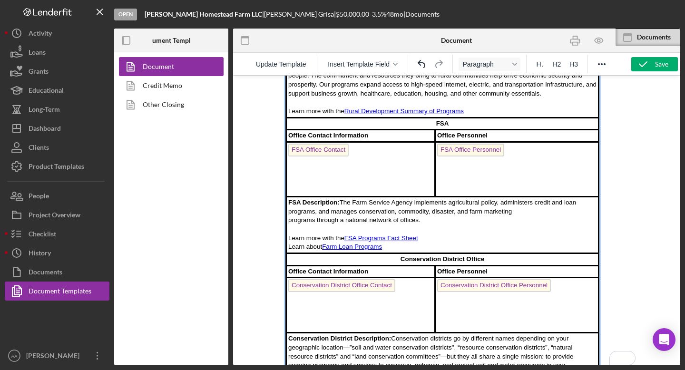
click at [357, 150] on td "FSA Office Contact" at bounding box center [360, 169] width 149 height 55
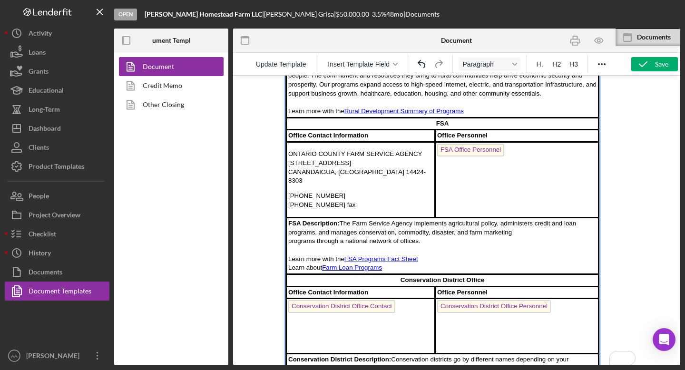
click at [543, 166] on td "FSA Office Personnel" at bounding box center [517, 180] width 164 height 76
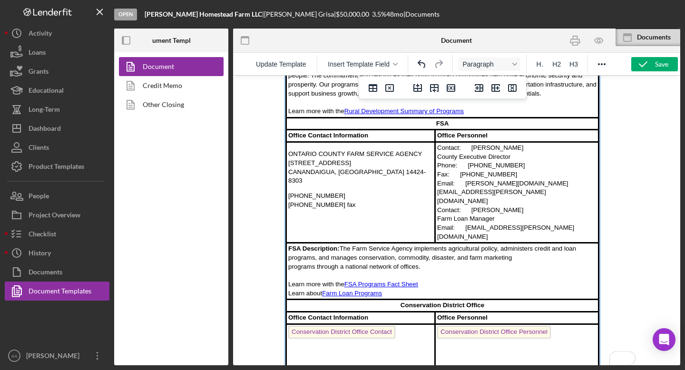
click at [473, 142] on td "Contact: [PERSON_NAME] County Executive Director Phone: [PHONE_NUMBER] Fax: [PH…" at bounding box center [517, 192] width 164 height 101
click at [439, 142] on td "Contact: [PERSON_NAME] County Executive Director Phone: [PHONE_NUMBER] Fax: [PH…" at bounding box center [517, 192] width 164 height 101
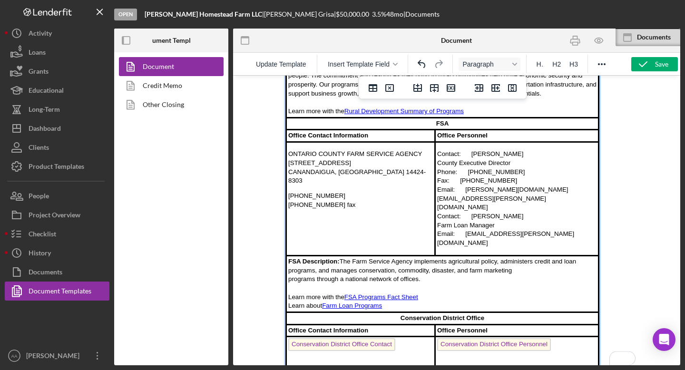
click at [471, 150] on p "Contact: [PERSON_NAME] County Executive Director Phone: [PHONE_NUMBER] Fax: [PH…" at bounding box center [516, 199] width 159 height 98
click at [438, 150] on p "Contact: [PERSON_NAME] County Executive Director Phone: [PHONE_NUMBER] Fax: [PH…" at bounding box center [516, 199] width 159 height 98
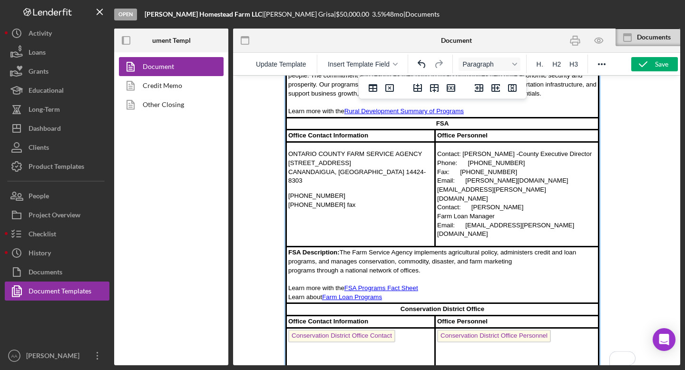
click at [468, 150] on p "Contact: [PERSON_NAME] - County Executive Director Phone: [PHONE_NUMBER] Fax: […" at bounding box center [516, 194] width 159 height 89
click at [461, 156] on p "Contact: [PERSON_NAME] - County Executive Director Phone: [PHONE_NUMBER] Fax: […" at bounding box center [516, 194] width 159 height 89
click at [464, 164] on p "Contact: [PERSON_NAME] - County Executive Director Phone: [PHONE_NUMBER] Fax: […" at bounding box center [516, 194] width 159 height 89
click at [528, 168] on p "Contact: [PERSON_NAME] - County Executive Director Phone: [PHONE_NUMBER] Fax: […" at bounding box center [516, 194] width 159 height 89
click at [529, 160] on p "Contact: [PERSON_NAME] - County Executive Director Phone: [PHONE_NUMBER] Fax: […" at bounding box center [516, 194] width 159 height 89
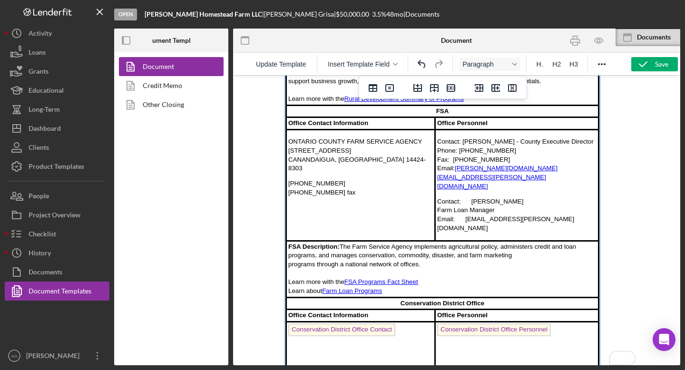
click at [438, 197] on p "Contact: [PERSON_NAME] Farm Loan Manager Email: [EMAIL_ADDRESS][PERSON_NAME][DO…" at bounding box center [516, 215] width 159 height 36
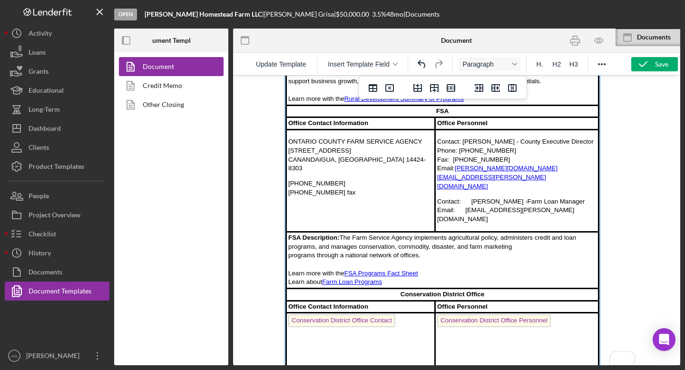
click at [470, 197] on p "Contact: [PERSON_NAME] - Farm Loan Manager Email: [EMAIL_ADDRESS][PERSON_NAME][…" at bounding box center [516, 210] width 159 height 27
click at [463, 197] on p "Contact: [PERSON_NAME] - Farm Loan Manager Email: [EMAIL_ADDRESS][PERSON_NAME][…" at bounding box center [516, 210] width 159 height 27
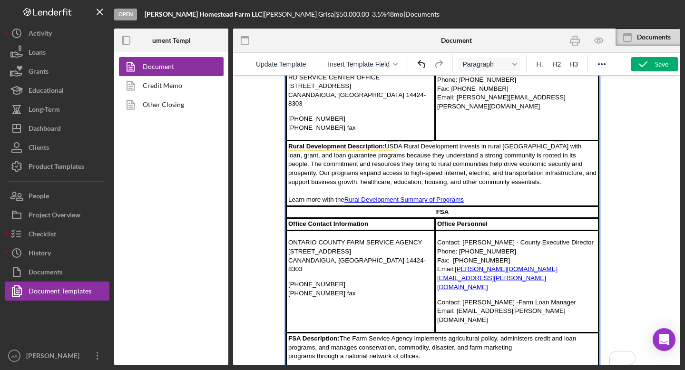
scroll to position [144, 0]
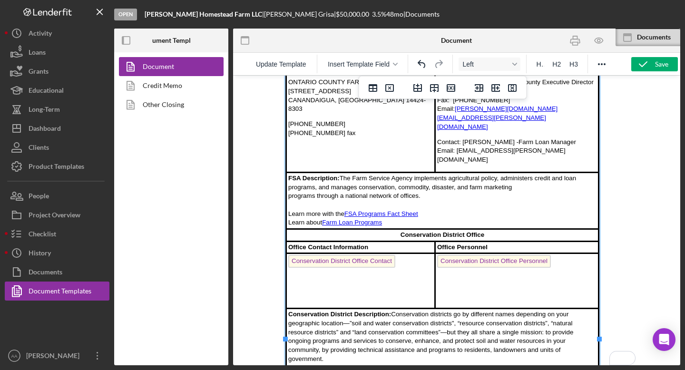
click at [375, 370] on link "National Association of Conservation Districts website" at bounding box center [413, 376] width 151 height 7
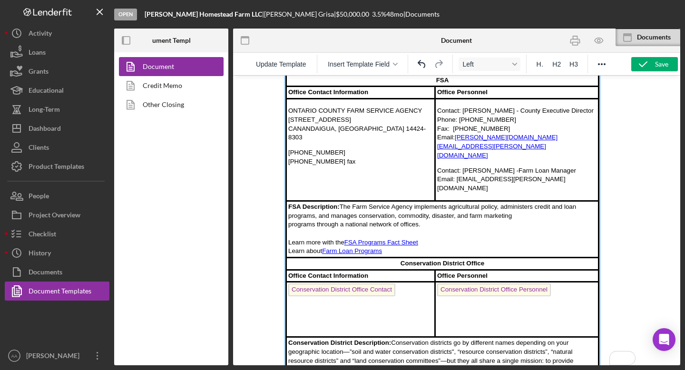
scroll to position [415, 0]
click at [401, 282] on td "Conservation District Office Contact ﻿" at bounding box center [360, 309] width 149 height 55
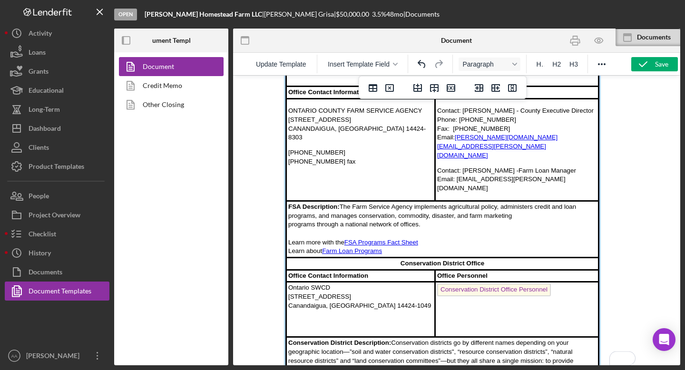
click at [288, 282] on td "Ontario SWCD [STREET_ADDRESS]" at bounding box center [360, 309] width 149 height 55
click at [563, 282] on td "Conservation District Office Personnel ﻿" at bounding box center [517, 309] width 164 height 55
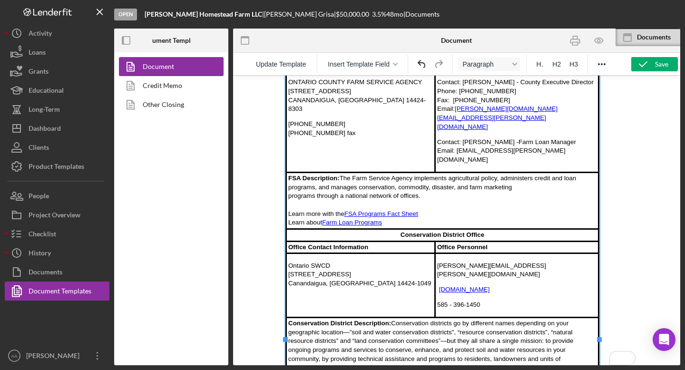
scroll to position [396, 0]
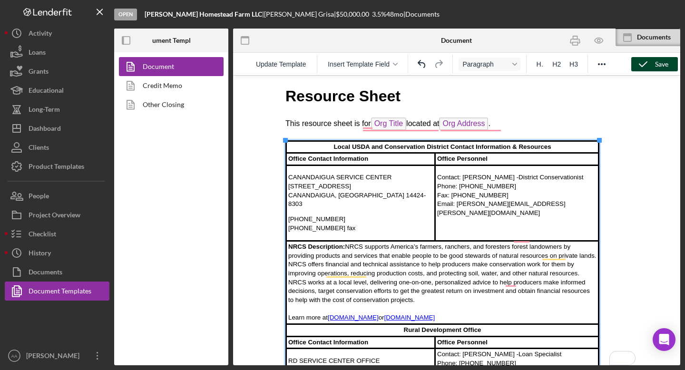
click at [670, 64] on button "Save" at bounding box center [654, 64] width 47 height 14
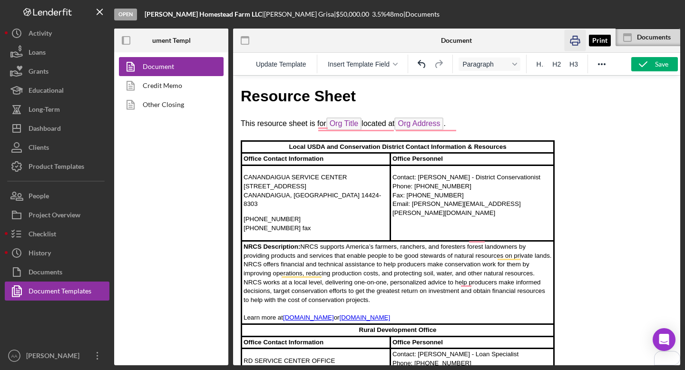
click at [574, 41] on icon "button" at bounding box center [574, 40] width 21 height 21
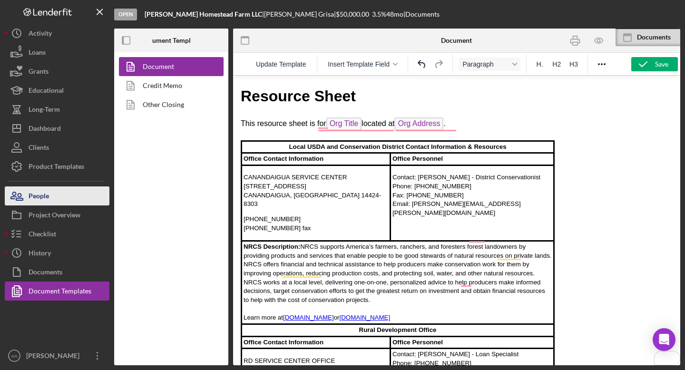
click at [65, 200] on button "People" at bounding box center [57, 195] width 105 height 19
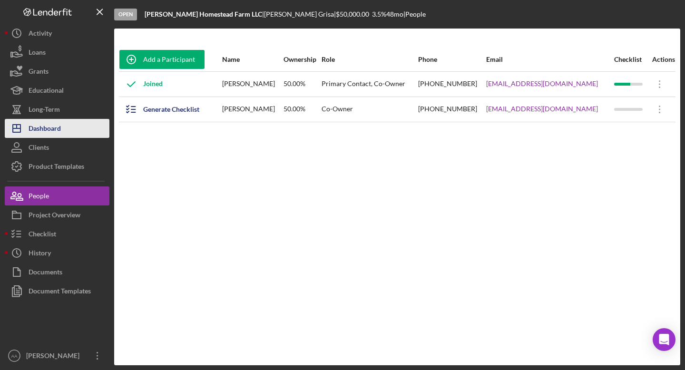
click at [71, 125] on button "Icon/Dashboard Dashboard" at bounding box center [57, 128] width 105 height 19
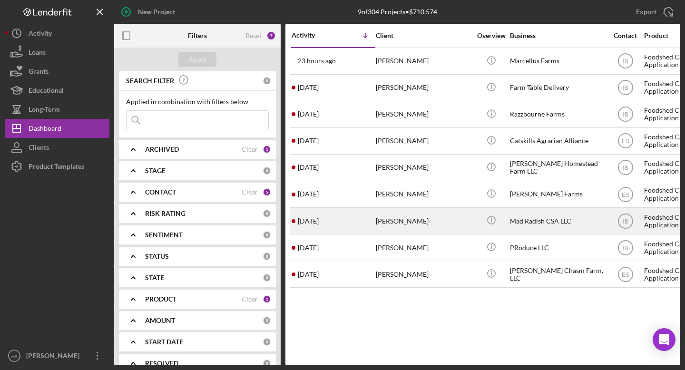
click at [518, 223] on div "Mad Radish CSA LLC" at bounding box center [557, 220] width 95 height 25
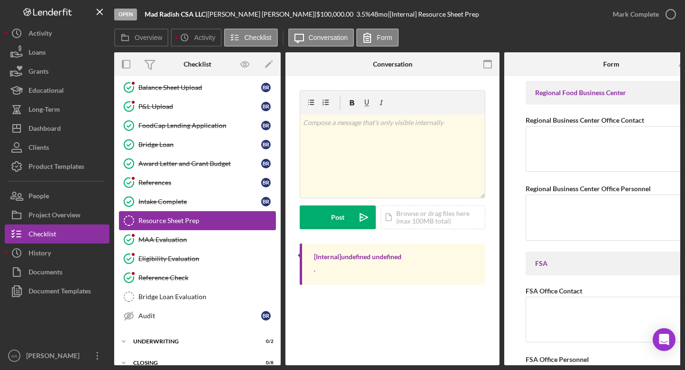
scroll to position [173, 0]
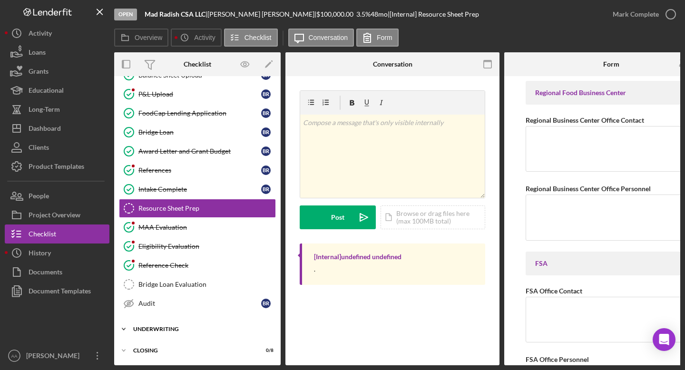
click at [164, 333] on div "Icon/Expander Underwriting 0 / 2" at bounding box center [197, 329] width 166 height 19
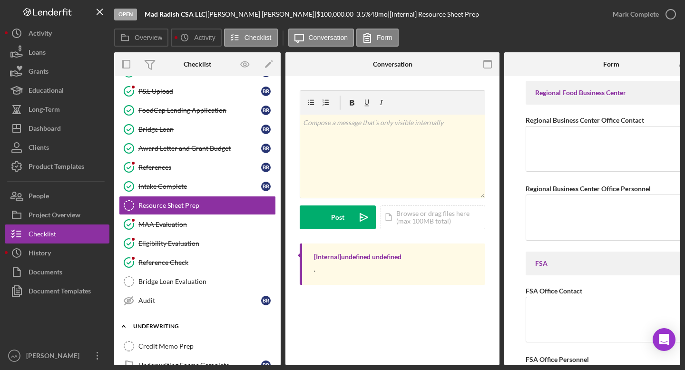
scroll to position [216, 0]
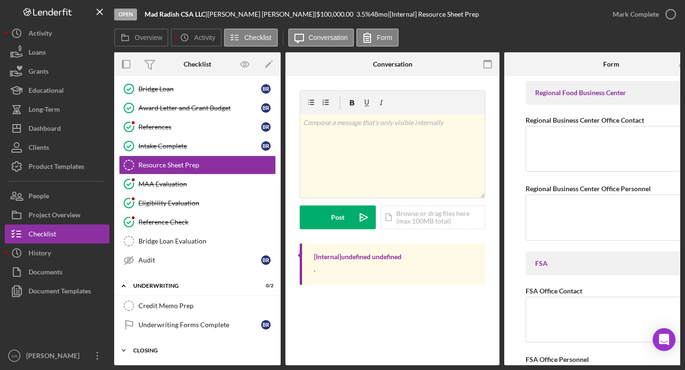
click at [161, 348] on div "Closing" at bounding box center [201, 351] width 136 height 6
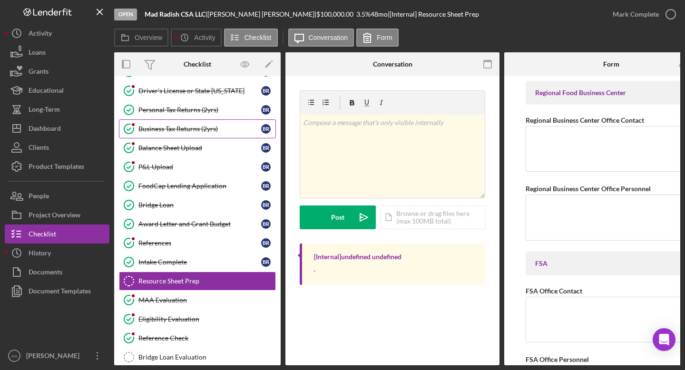
scroll to position [0, 0]
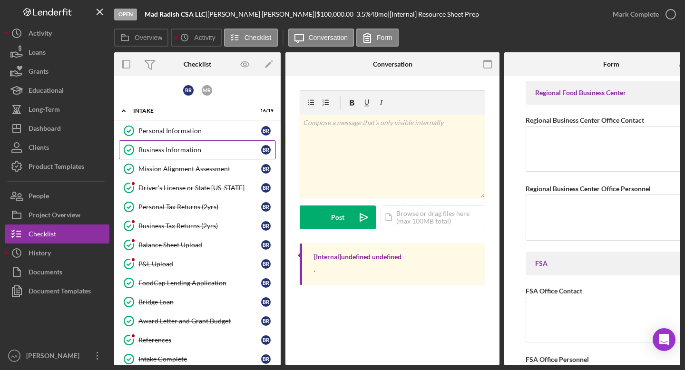
click at [205, 152] on div "Business Information" at bounding box center [199, 150] width 123 height 8
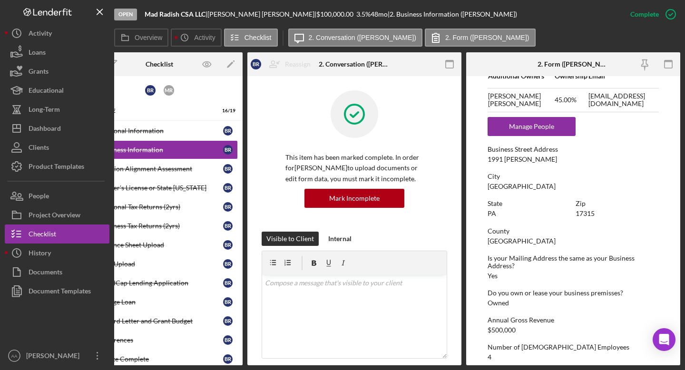
scroll to position [452, 0]
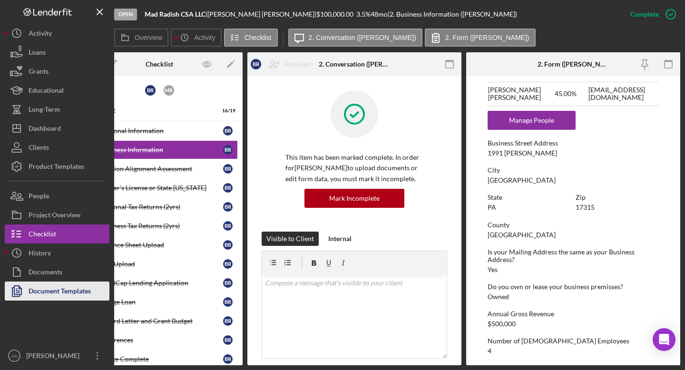
click at [57, 292] on div "Document Templates" at bounding box center [60, 292] width 62 height 21
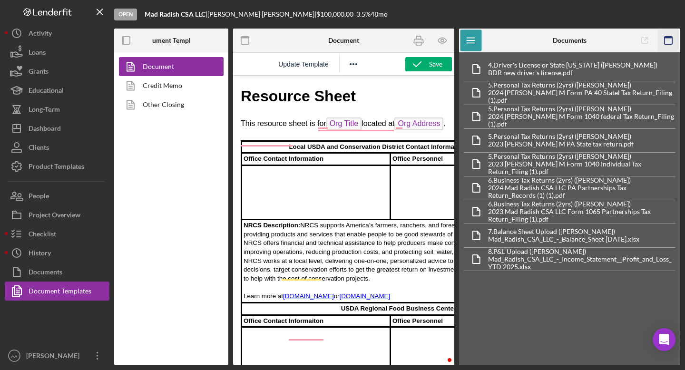
click at [669, 44] on icon "button" at bounding box center [668, 40] width 21 height 21
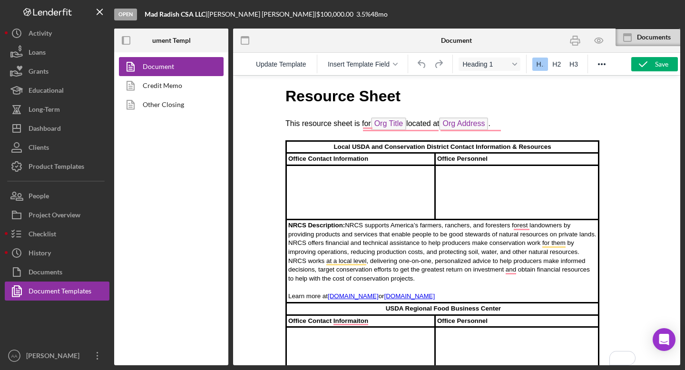
click at [322, 182] on td "To enrich screen reader interactions, please activate Accessibility in Grammarl…" at bounding box center [360, 192] width 149 height 54
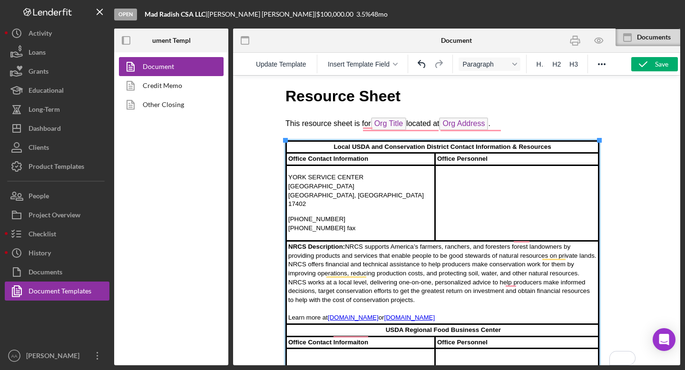
click at [465, 182] on td "To enrich screen reader interactions, please activate Accessibility in Grammarl…" at bounding box center [517, 203] width 164 height 76
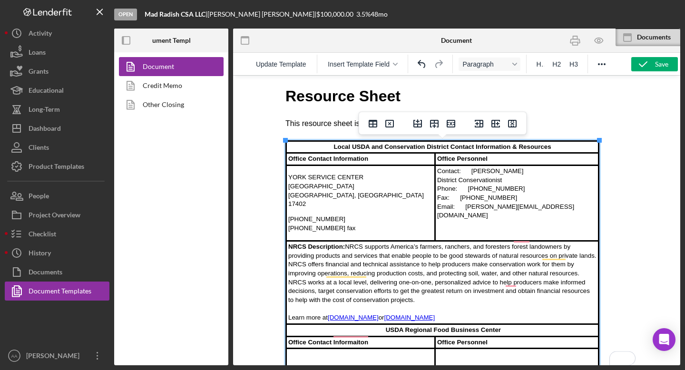
click at [437, 170] on td "Contact: Eric Samus District Conservationist Phone: (717) 894-3001 Fax: (866) 9…" at bounding box center [517, 203] width 164 height 76
click at [438, 187] on p "Contact: Eric Samus District Conservationist Phone: (717) 894-3001 Fax: (866) 9…" at bounding box center [516, 199] width 159 height 53
click at [472, 176] on p "Contact: Eric Samus - District Conservationist Phone: (717) 894-3001 Fax: (866)…" at bounding box center [516, 195] width 159 height 44
click at [468, 188] on p "Contact: Eric Samus - District Conservationist Phone: (717) 894-3001 Fax: (866)…" at bounding box center [516, 195] width 159 height 44
click at [460, 197] on p "Contact: Eric Samus - District Conservationist Phone: (717) 894-3001 Fax: (866)…" at bounding box center [516, 195] width 159 height 44
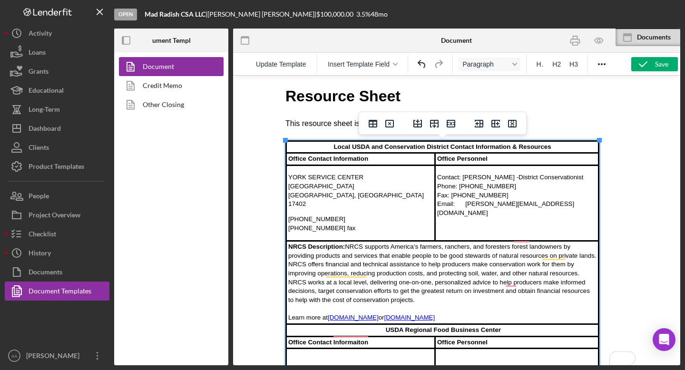
click at [466, 206] on p "Contact: Eric Samus - District Conservationist Phone: (717) 894-3001 Fax: (866)…" at bounding box center [516, 195] width 159 height 44
click at [272, 69] on button "Update Template" at bounding box center [281, 64] width 60 height 13
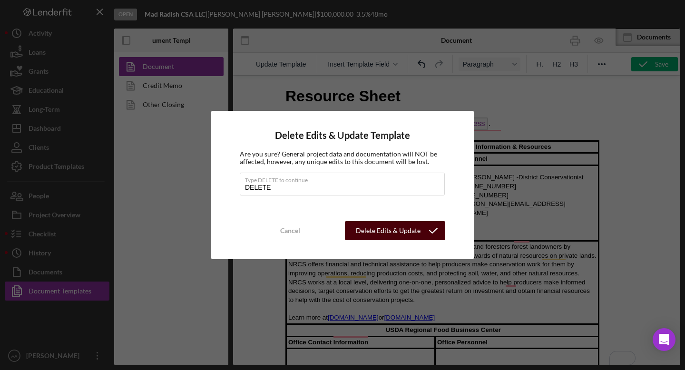
type input "DELETE"
click at [396, 237] on div "Delete Edits & Update Template" at bounding box center [387, 230] width 67 height 19
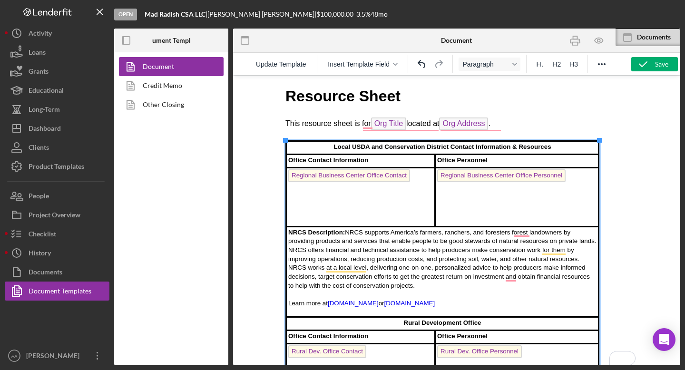
click at [408, 196] on td "Regional Business Center Office Contact ﻿" at bounding box center [360, 196] width 149 height 59
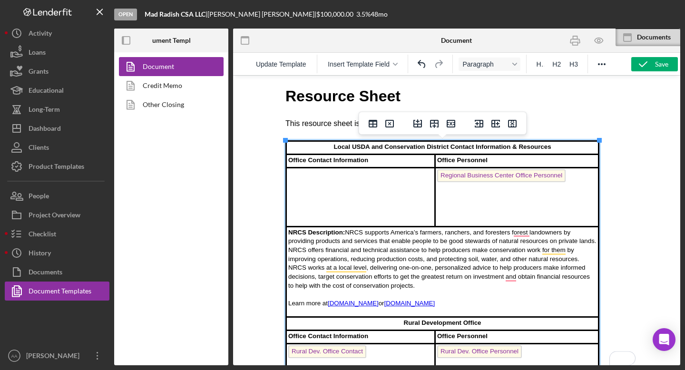
click at [572, 177] on td "Regional Business Center Office Personnel ﻿" at bounding box center [517, 196] width 164 height 59
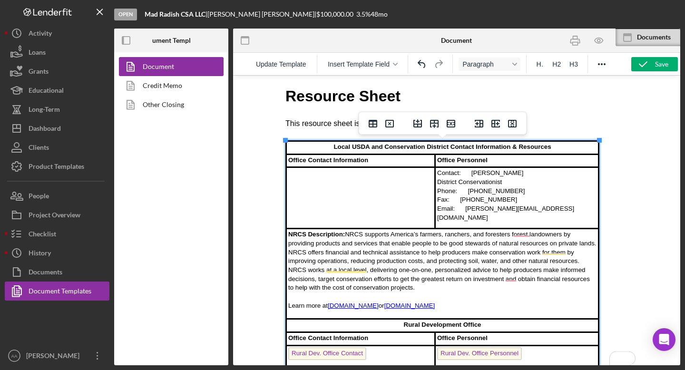
click at [437, 174] on td "Contact: Eric Samus District Conservationist Phone: (717) 894-3001 Fax: (866) 9…" at bounding box center [517, 197] width 164 height 61
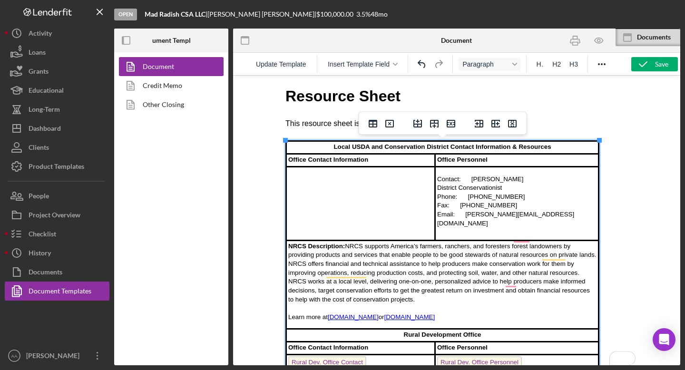
click at [472, 178] on p "Contact: Eric Samus District Conservationist Phone: (717) 894-3001 Fax: (866) 9…" at bounding box center [516, 201] width 159 height 53
click at [438, 188] on p "Contact: Eric Samus District Conservationist Phone: (717) 894-3001 Fax: (866) 9…" at bounding box center [516, 201] width 159 height 53
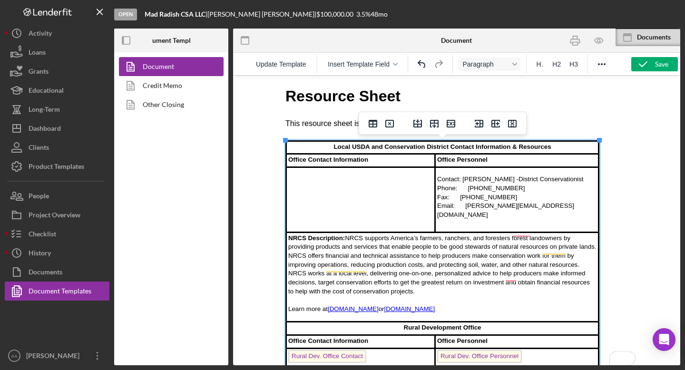
click at [465, 190] on p "Contact: Eric Samus - District Conservationist Phone: (717) 894-3001 Fax: (866)…" at bounding box center [516, 197] width 159 height 44
click at [460, 198] on p "Contact: Eric Samus - District Conservationist Phone: (717) 894-3001 Fax: (866)…" at bounding box center [516, 197] width 159 height 44
click at [465, 208] on p "Contact: Eric Samus - District Conservationist Phone: (717) 894-3001 Fax: (866)…" at bounding box center [516, 197] width 159 height 44
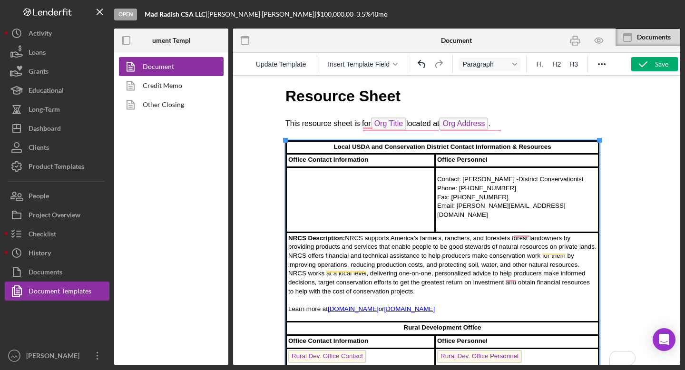
click at [313, 185] on td "To enrich screen reader interactions, please activate Accessibility in Grammarl…" at bounding box center [360, 199] width 149 height 65
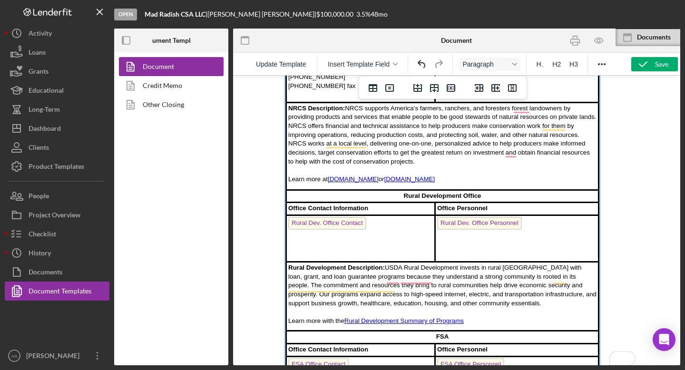
scroll to position [154, 0]
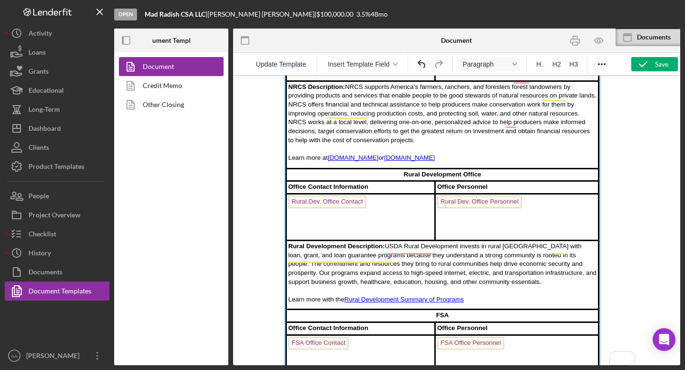
click at [375, 198] on td "Rural Dev. Office Contact" at bounding box center [360, 217] width 149 height 47
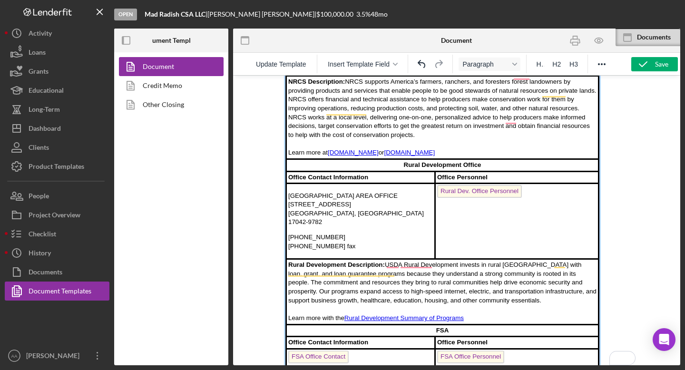
click at [496, 204] on td "Rural Dev. Office Personnel" at bounding box center [517, 222] width 164 height 76
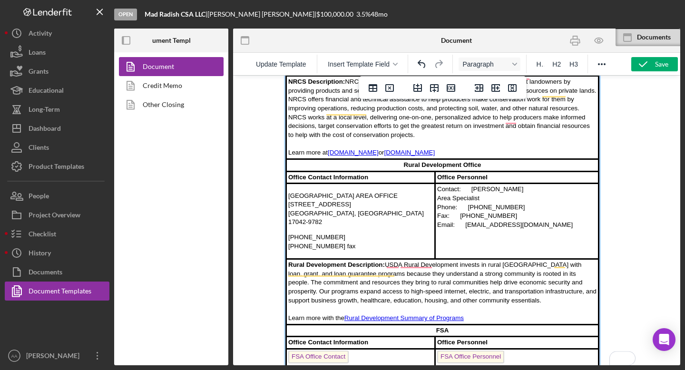
click at [437, 184] on td "Contact: Willy Patrocino Area Specialist Phone: (717) 237-2295 Fax: (855) 813-2…" at bounding box center [517, 222] width 164 height 76
click at [471, 194] on p "Contact: Willy Patrocino Area Specialist Phone: (717) 237-2295 Fax: (855) 813-2…" at bounding box center [516, 214] width 159 height 44
click at [437, 203] on p "Contact: Willy Patrocino Area Specialist Phone: (717) 237-2295 Fax: (855) 813-2…" at bounding box center [516, 214] width 159 height 44
click at [469, 203] on p "Contact: Willy Patrocino - Area Specialist Phone: (717) 237-2295 Fax: (855) 813…" at bounding box center [516, 210] width 159 height 36
click at [461, 210] on p "Contact: Willy Patrocino - Area Specialist Phone: (717) 237-2295 Fax: (855) 813…" at bounding box center [516, 210] width 159 height 36
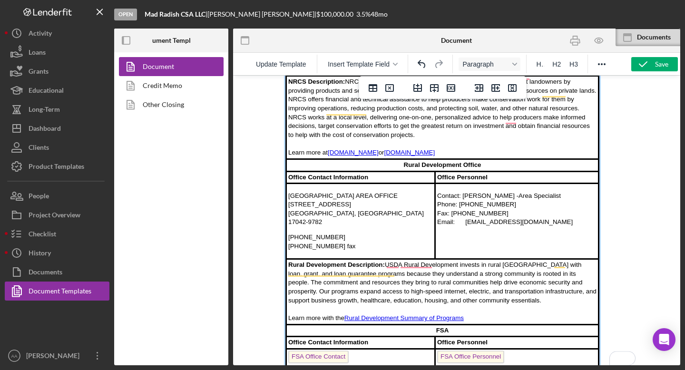
click at [466, 221] on p "Contact: Willy Patrocino - Area Specialist Phone: (717) 237-2295 Fax: (855) 813…" at bounding box center [516, 210] width 159 height 36
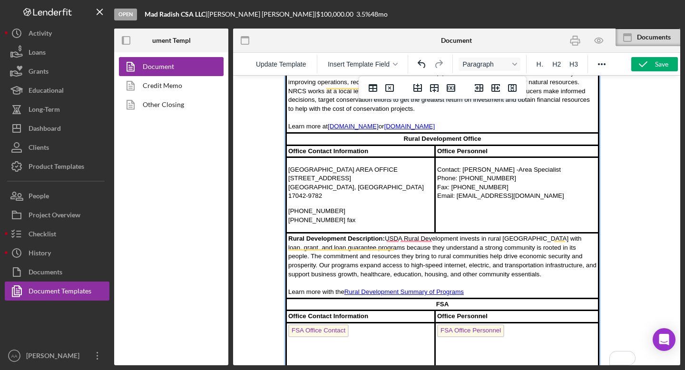
scroll to position [208, 0]
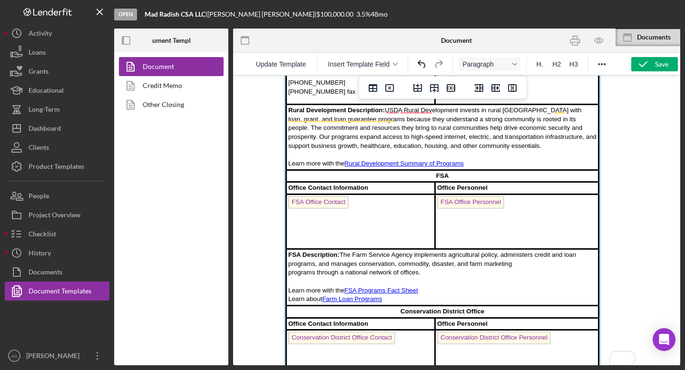
click at [365, 199] on td "FSA Office Contact" at bounding box center [360, 222] width 149 height 55
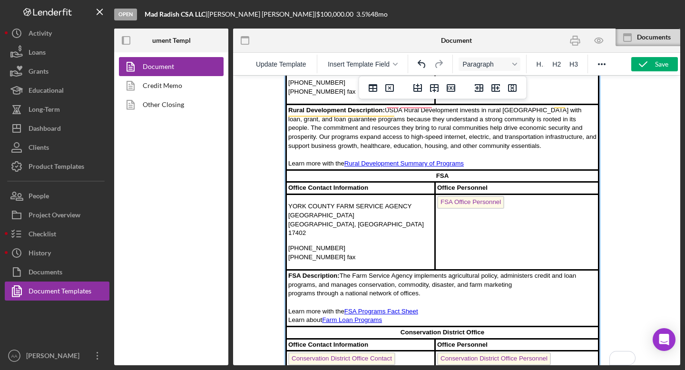
click at [526, 195] on td "FSA Office Personnel" at bounding box center [517, 233] width 164 height 76
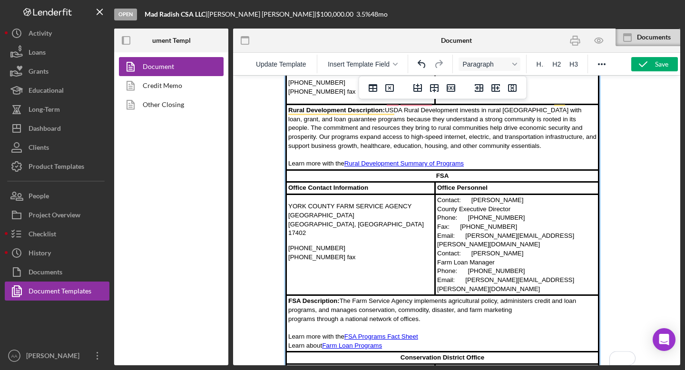
click at [438, 195] on td "Contact: Richard Csutoras County Executive Director Phone: (717) 755-2966 x 2 F…" at bounding box center [517, 245] width 164 height 101
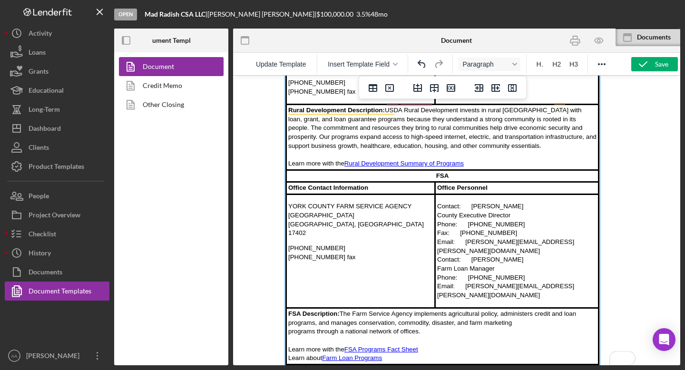
click at [439, 202] on p "Contact: Richard Csutoras County Executive Director Phone: (717) 755-2966 x 2 F…" at bounding box center [516, 251] width 159 height 98
click at [471, 202] on p "Contact: Richard Csutoras - County Executive Director Phone: (717) 755-2966 x 2…" at bounding box center [516, 251] width 159 height 98
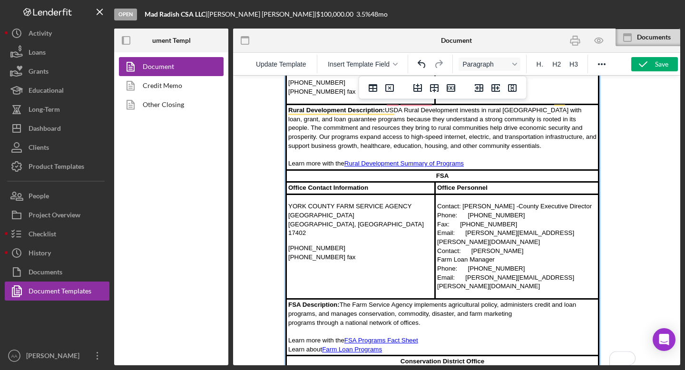
click at [467, 202] on p "Contact: Richard Csutoras - County Executive Director Phone: (717) 755-2966 x 2…" at bounding box center [516, 246] width 159 height 89
click at [461, 206] on p "Contact: Richard Csutoras - County Executive Director Phone: (717) 755-2966 x 2…" at bounding box center [516, 246] width 159 height 89
click at [466, 217] on p "Contact: Richard Csutoras - County Executive Director Phone: (717) 755-2966 x 2…" at bounding box center [516, 246] width 159 height 89
click at [540, 217] on p "Contact: Richard Csutoras - County Executive Director Phone: (717) 755-2966 x 2…" at bounding box center [516, 246] width 159 height 89
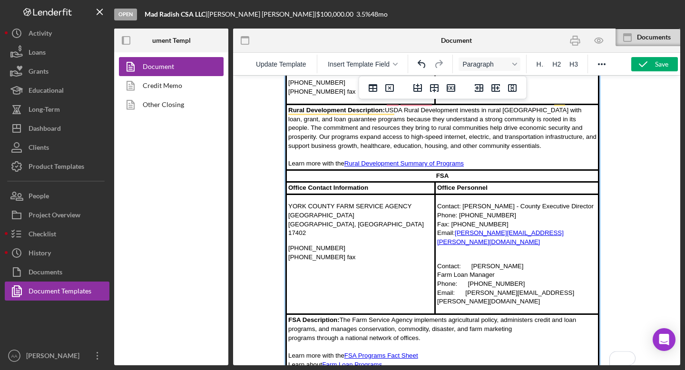
click at [472, 253] on p "Contact: DIANE L DRABISH Farm Loan Manager Phone: (717) 334-4216 Email: diane.d…" at bounding box center [516, 279] width 159 height 53
click at [438, 253] on p "Contact: DIANE L DRABISH Farm Loan Manager Phone: (717) 334-4216 Email: diane.d…" at bounding box center [516, 279] width 159 height 53
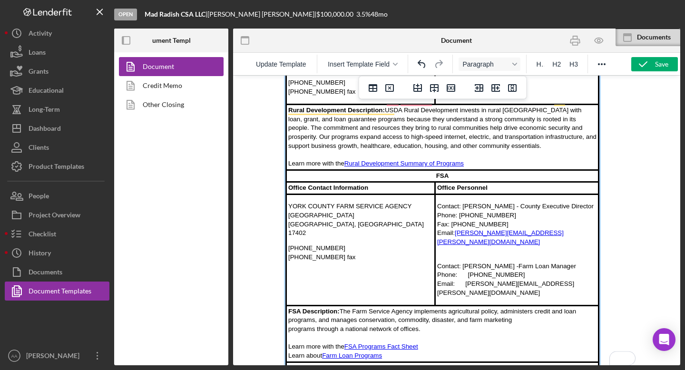
click at [467, 253] on p "Contact: DIANE L DRABISH - Farm Loan Manager Phone: (717) 334-4216 Email: diane…" at bounding box center [516, 275] width 159 height 44
click at [465, 259] on p "Contact: DIANE L DRABISH - Farm Loan Manager Phone: (717) 334-4216 Email: diane…" at bounding box center [516, 275] width 159 height 44
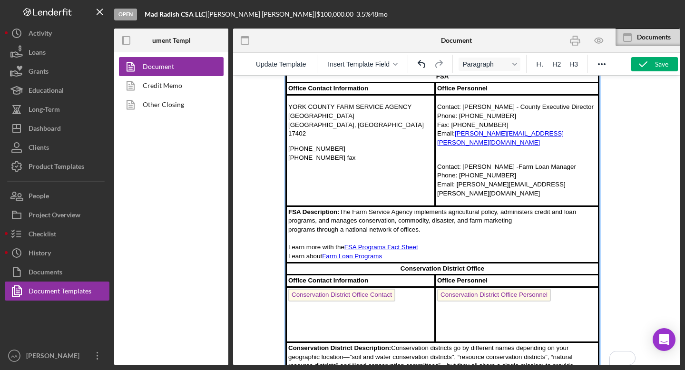
scroll to position [388, 0]
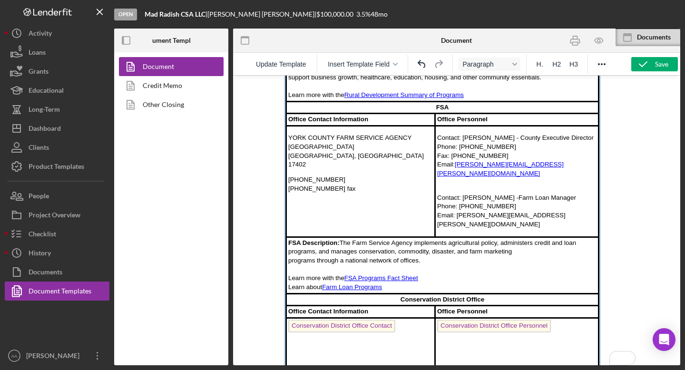
click at [405, 318] on td "Conservation District Office Contact" at bounding box center [360, 345] width 149 height 55
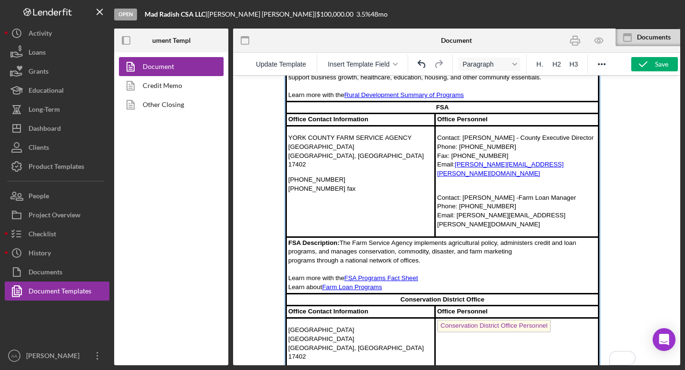
click at [577, 318] on td "Conservation District Office Personnel" at bounding box center [517, 356] width 164 height 76
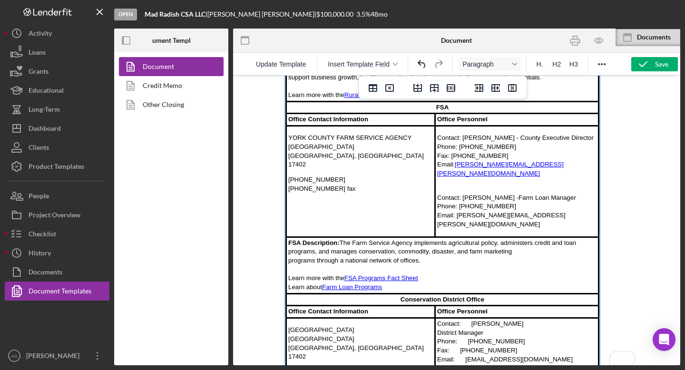
click at [437, 318] on td "Contact: Mark Kimmel District Manager Phone: (717) 840-7430 Fax: (717) 755-0301…" at bounding box center [517, 356] width 164 height 76
click at [470, 326] on p "Contact: Mark Kimmel District Manager Phone: (717) 840-7430 Fax: (717) 755-0301…" at bounding box center [516, 348] width 159 height 44
click at [438, 326] on p "Contact: Mark Kimmel District Manager Phone: (717) 840-7430 Fax: (717) 755-0301…" at bounding box center [516, 348] width 159 height 44
click at [469, 326] on p "Contact: Mark Kimmel - District Manager Phone: (717) 840-7430 Fax: (717) 755-03…" at bounding box center [516, 344] width 159 height 36
click at [460, 326] on p "Contact: Mark Kimmel - District Manager Phone: (717) 840-7430 Fax: (717) 755-03…" at bounding box center [516, 344] width 159 height 36
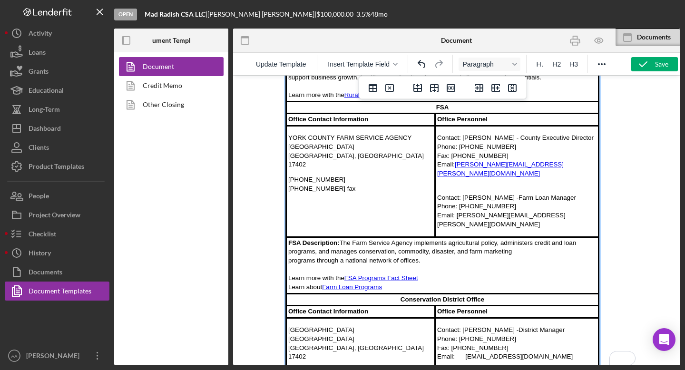
click at [465, 326] on p "Contact: Mark Kimmel - District Manager Phone: (717) 840-7430 Fax: (717) 755-03…" at bounding box center [516, 344] width 159 height 36
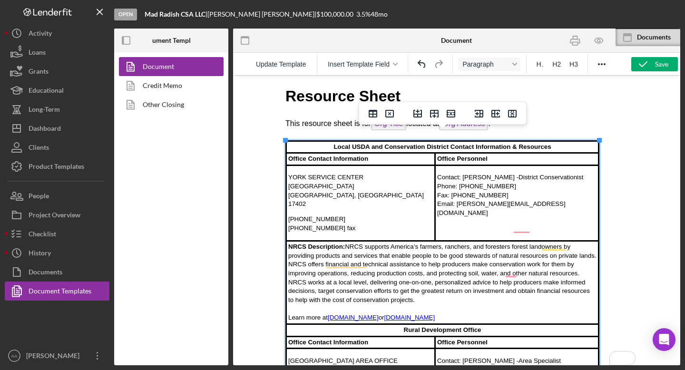
scroll to position [0, 0]
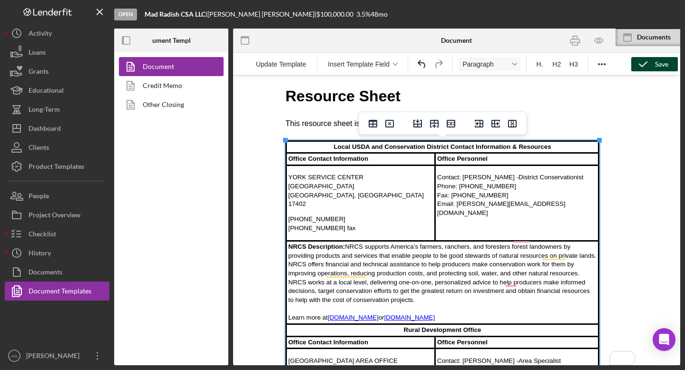
click at [645, 67] on icon "button" at bounding box center [643, 64] width 24 height 24
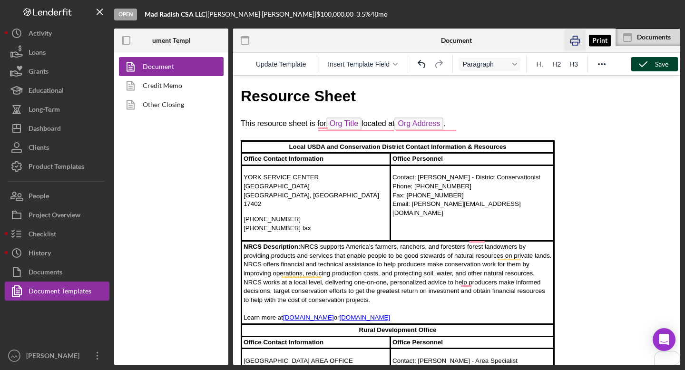
click at [575, 43] on icon "button" at bounding box center [574, 40] width 21 height 21
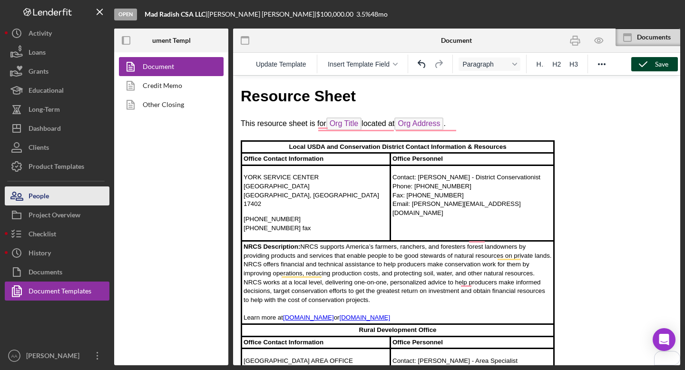
click at [61, 196] on button "People" at bounding box center [57, 195] width 105 height 19
